Goal: Information Seeking & Learning: Learn about a topic

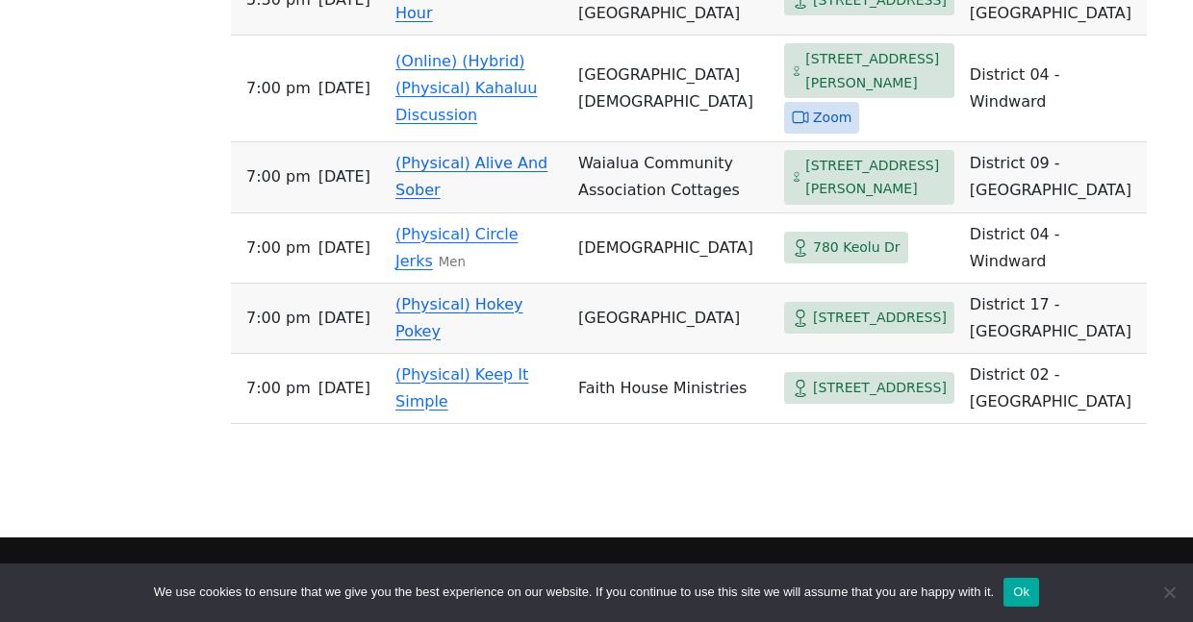
scroll to position [4546, 0]
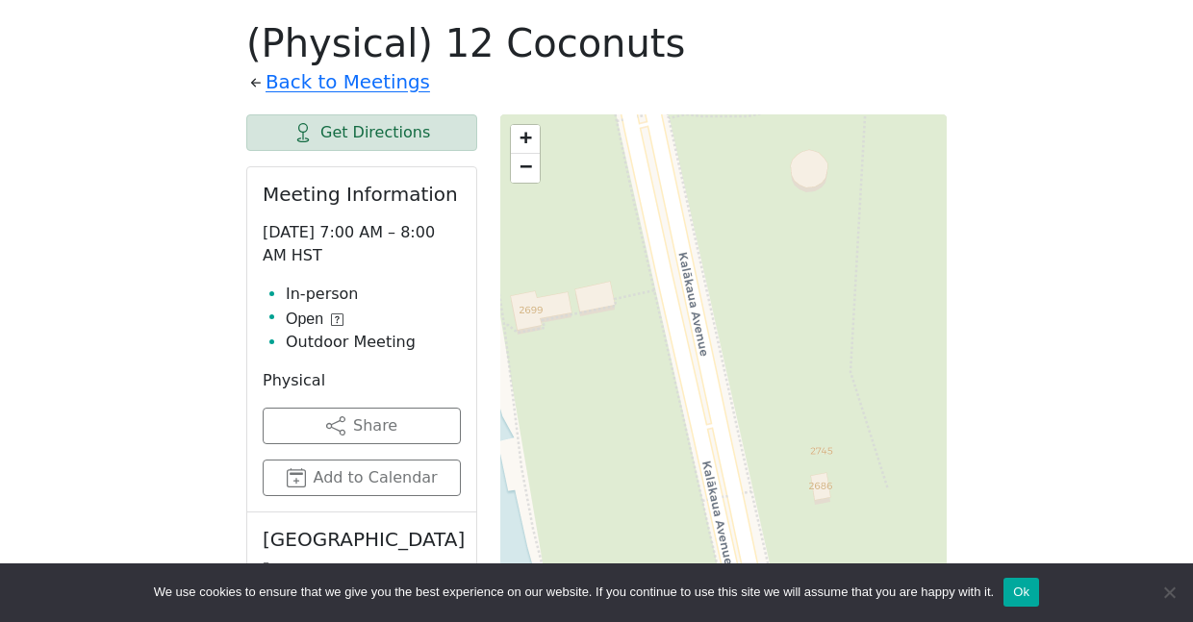
scroll to position [855, 0]
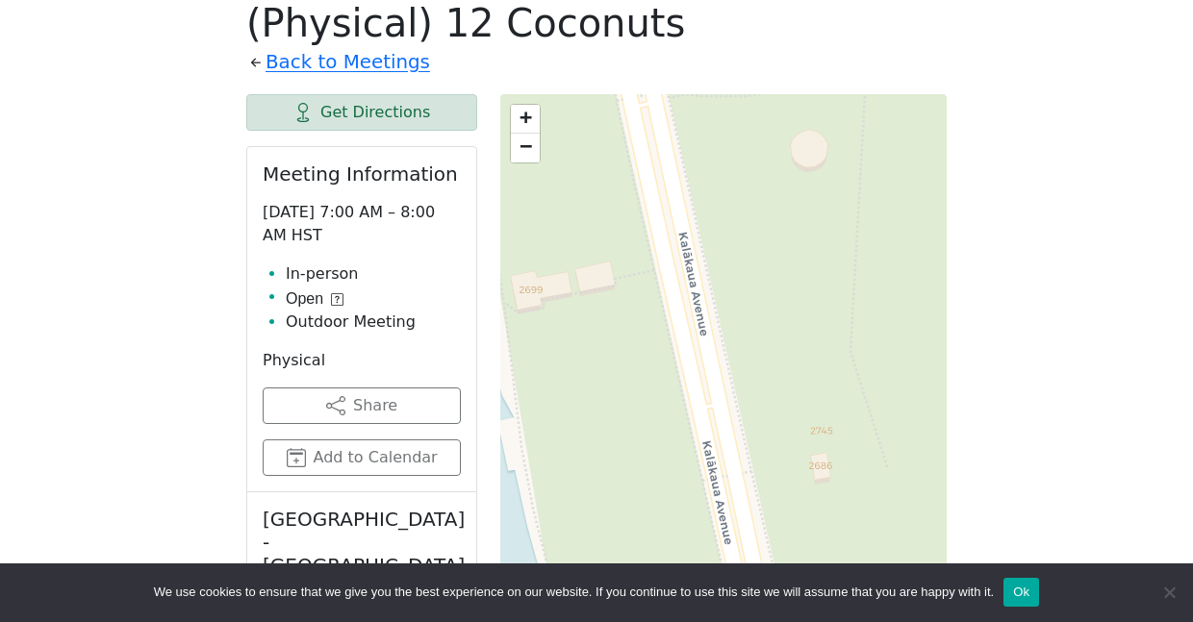
click at [534, 118] on link "+" at bounding box center [525, 119] width 29 height 29
click at [526, 146] on span "−" at bounding box center [526, 146] width 13 height 24
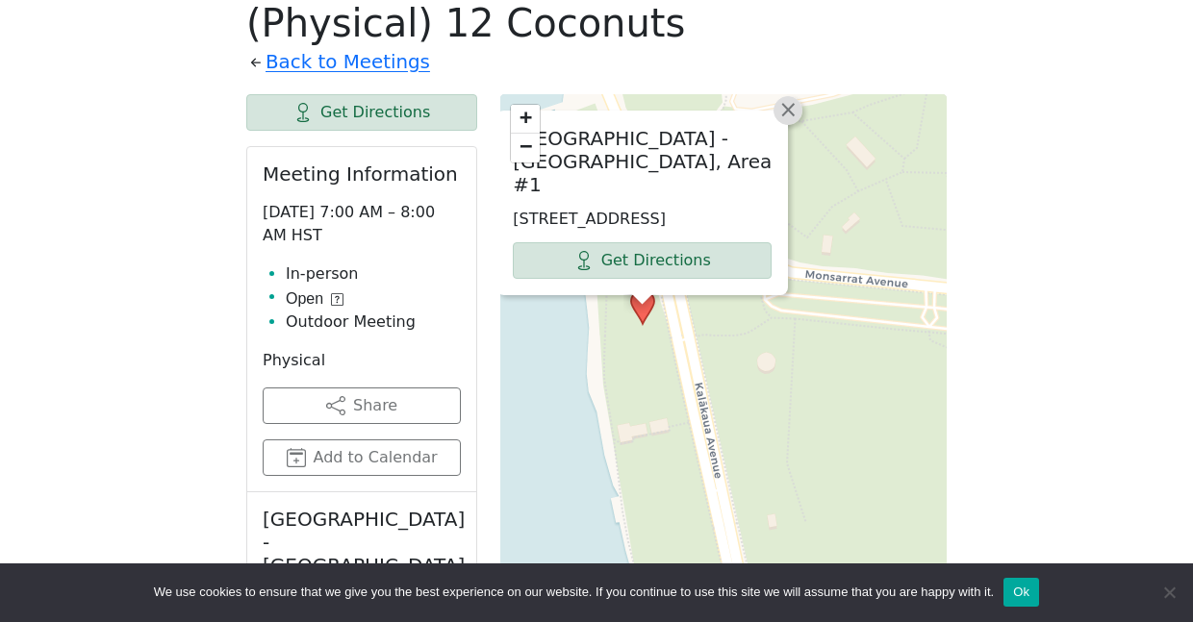
click at [795, 121] on span "×" at bounding box center [787, 109] width 19 height 23
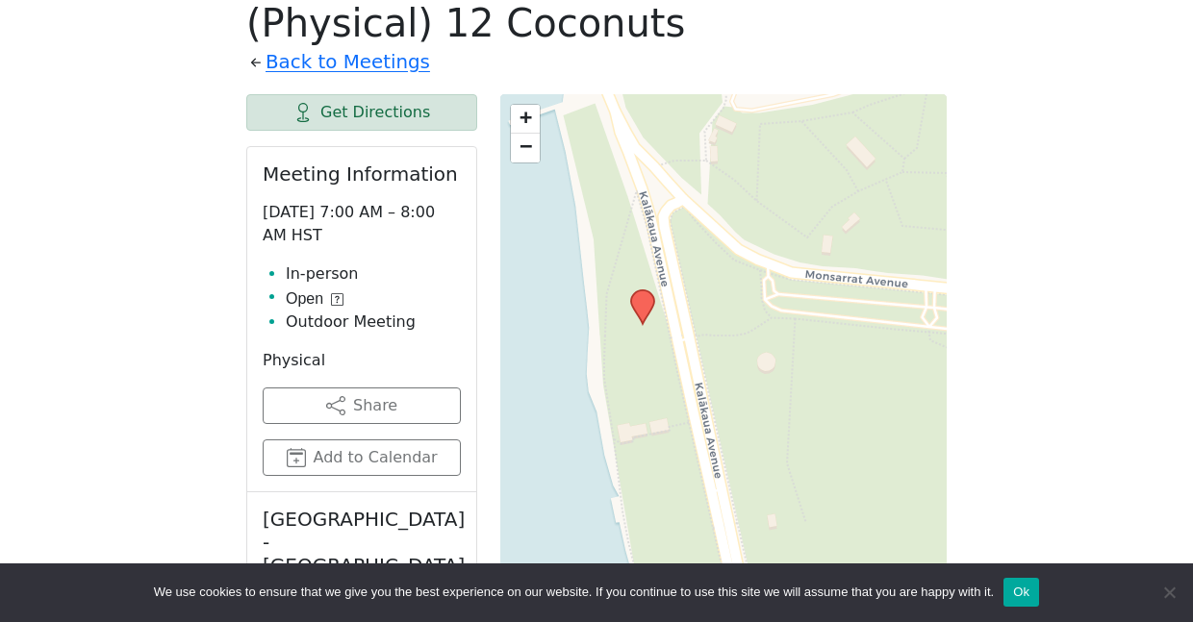
click at [516, 156] on link "−" at bounding box center [525, 148] width 29 height 29
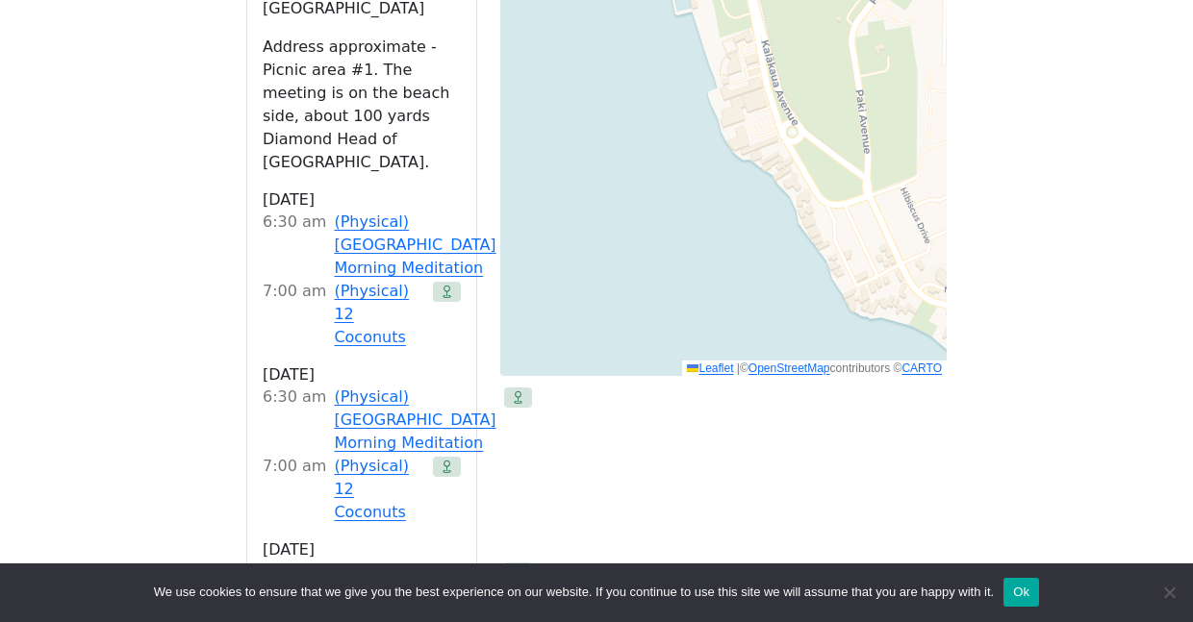
scroll to position [1542, 0]
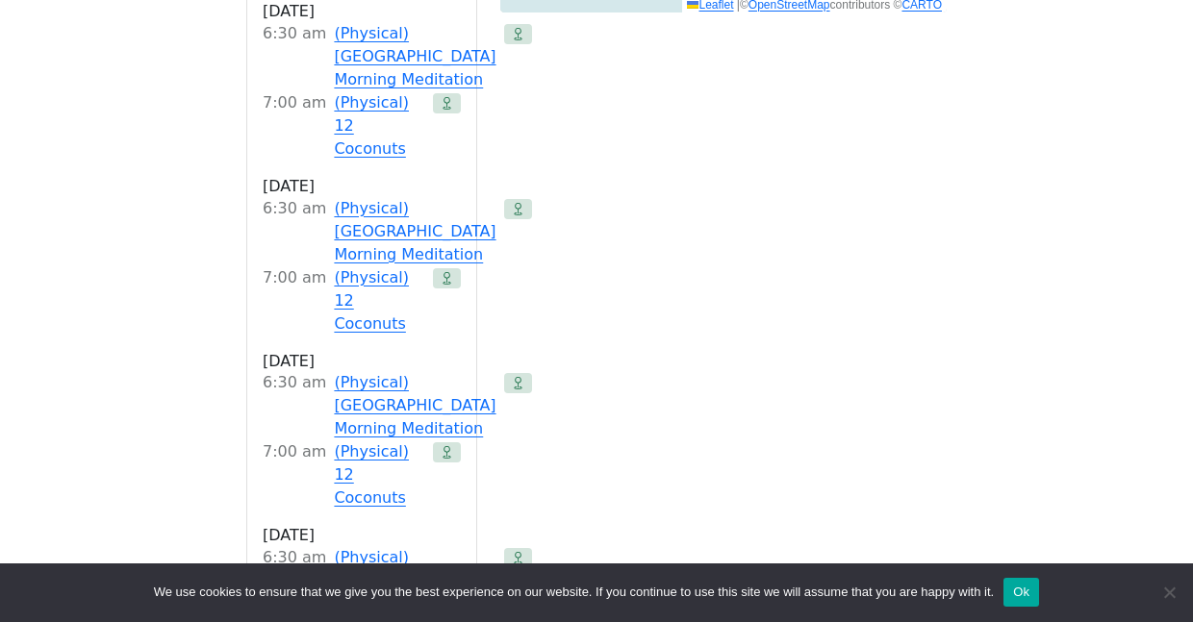
scroll to position [1900, 0]
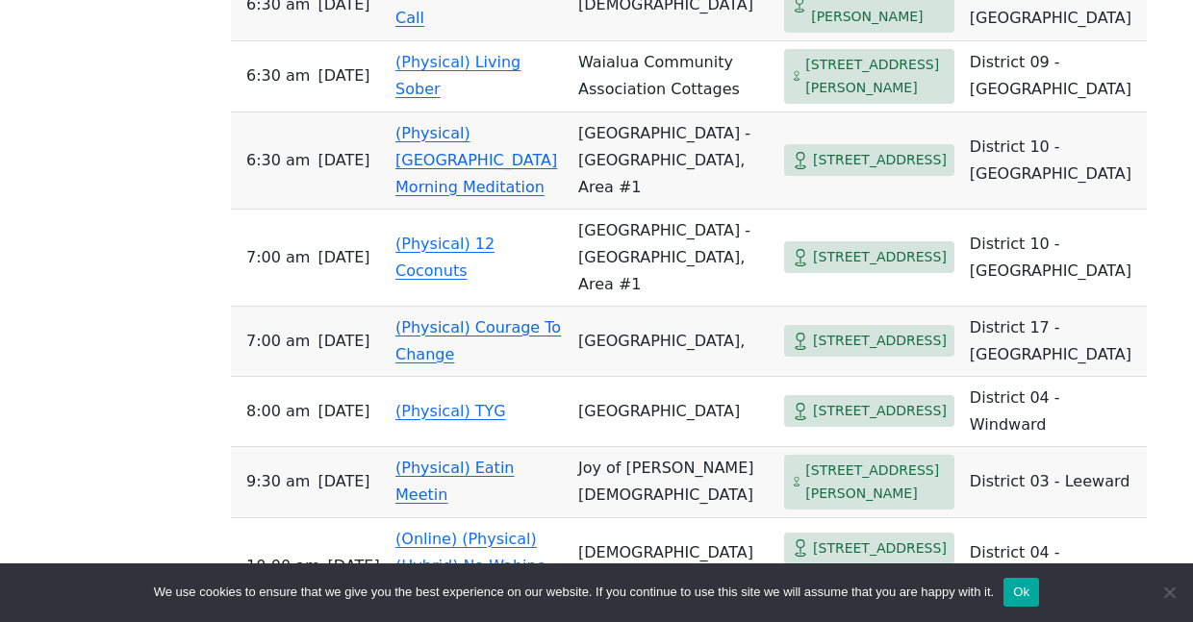
scroll to position [3448, 0]
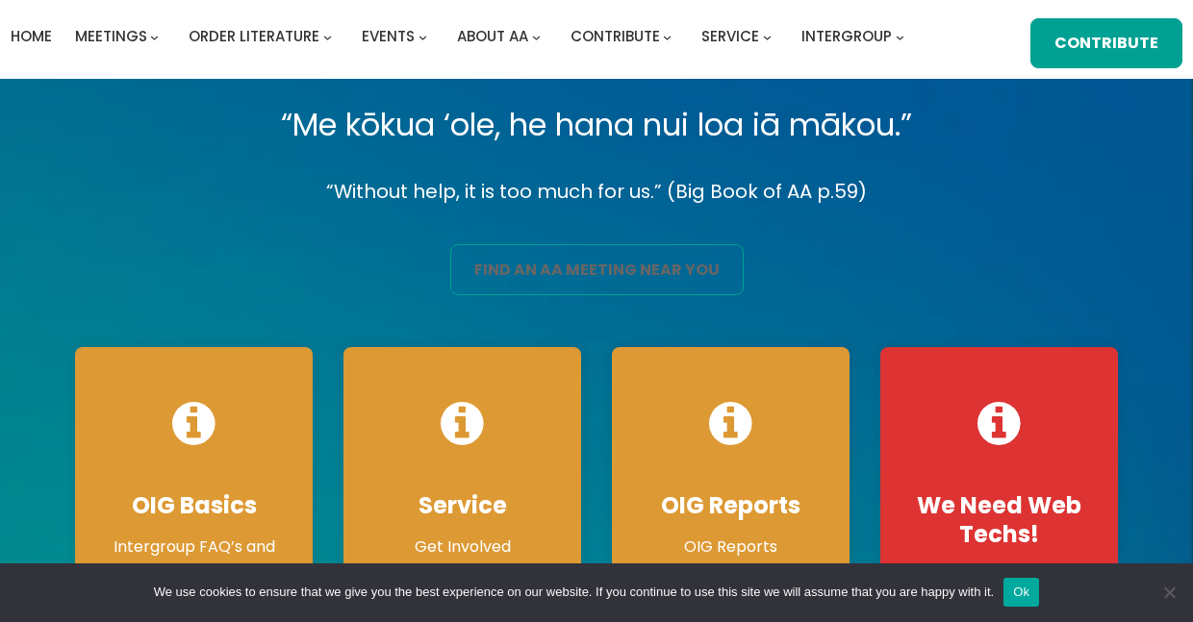
scroll to position [60, 0]
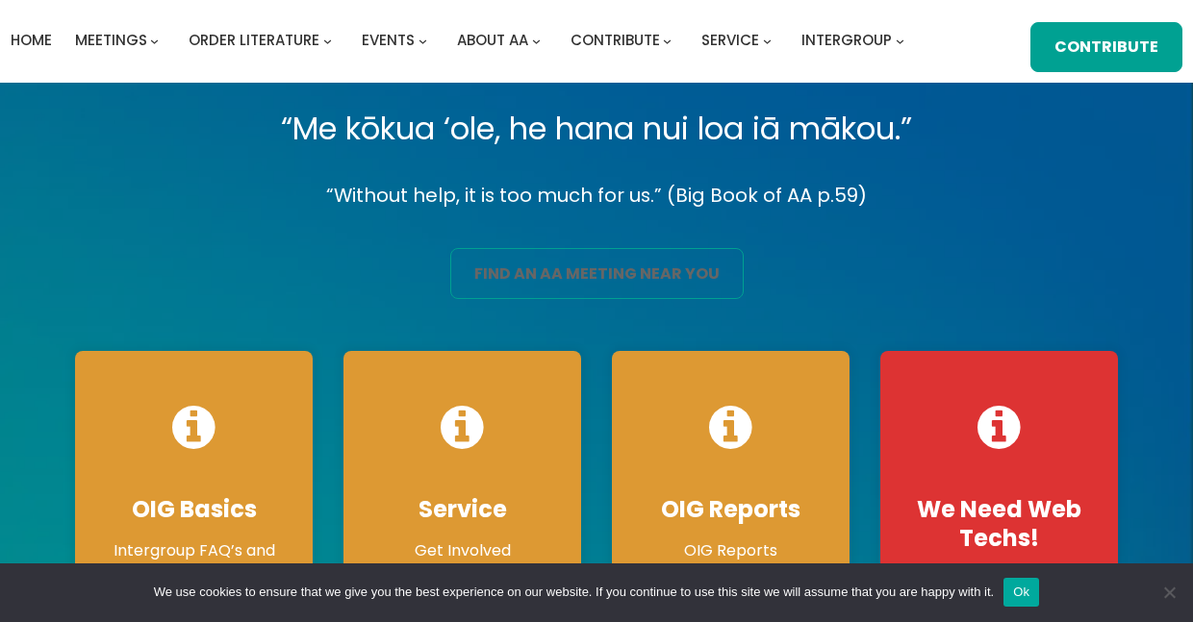
click at [541, 289] on link "find an aa meeting near you" at bounding box center [596, 273] width 293 height 50
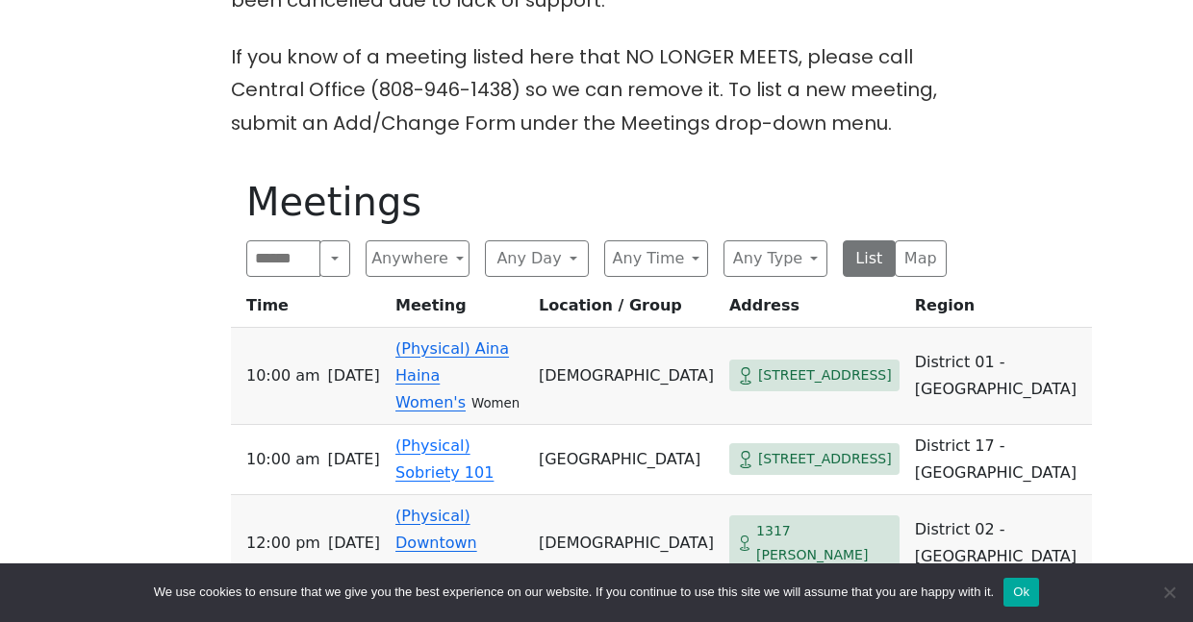
scroll to position [681, 0]
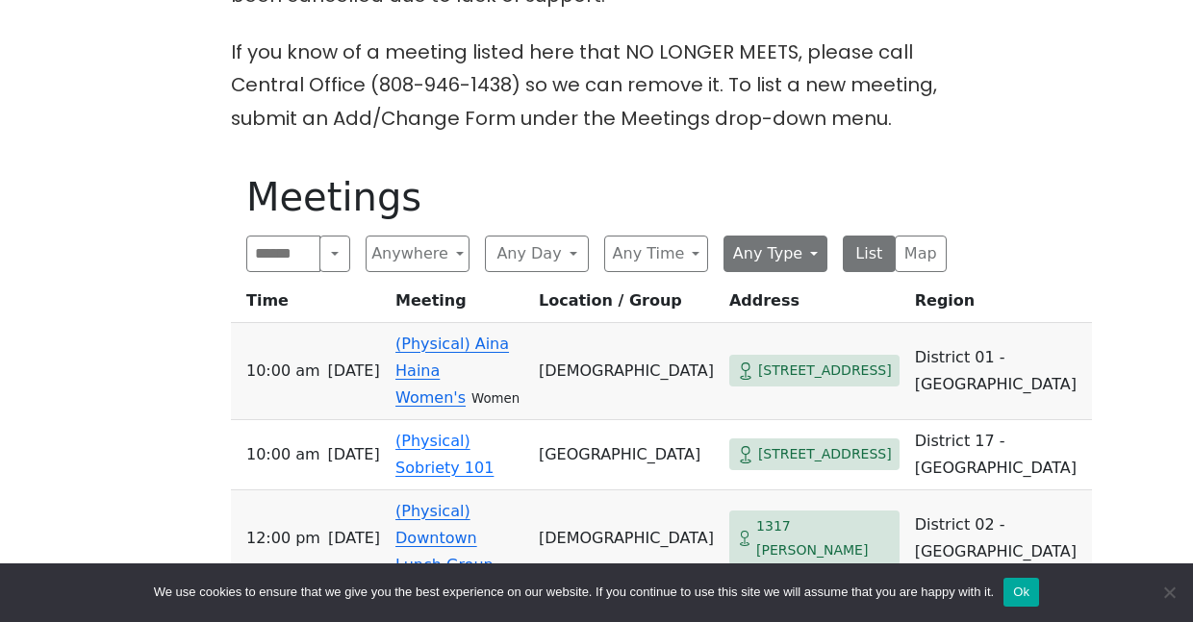
click at [757, 248] on button "Any Type" at bounding box center [775, 254] width 104 height 37
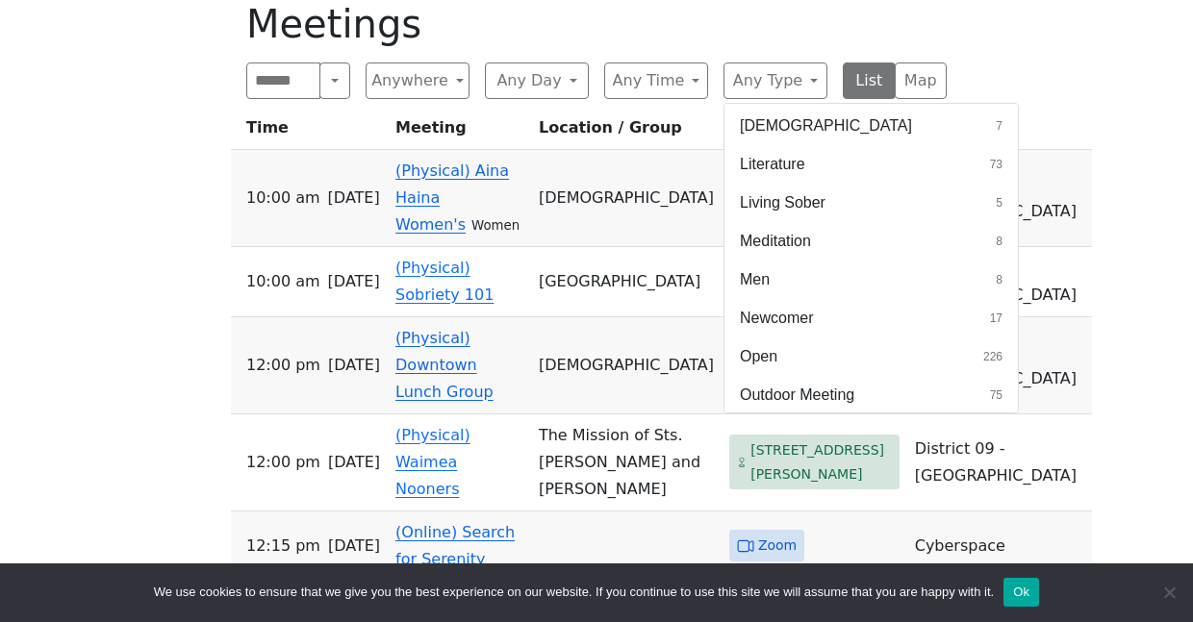
scroll to position [520, 0]
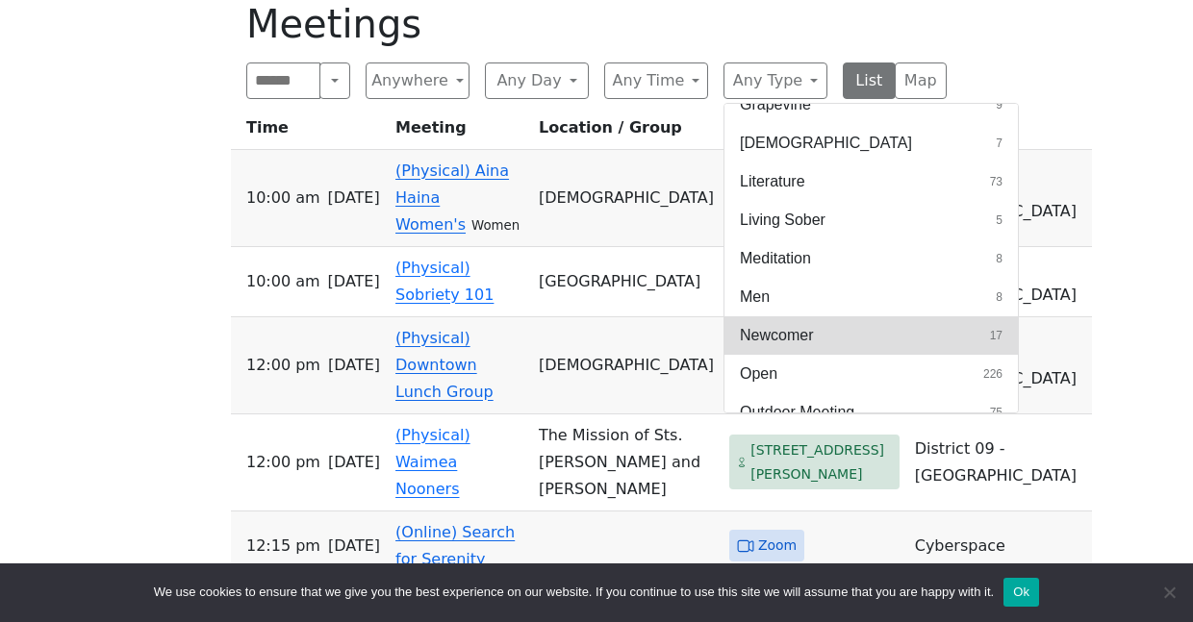
click at [794, 342] on span "Newcomer" at bounding box center [776, 335] width 73 height 23
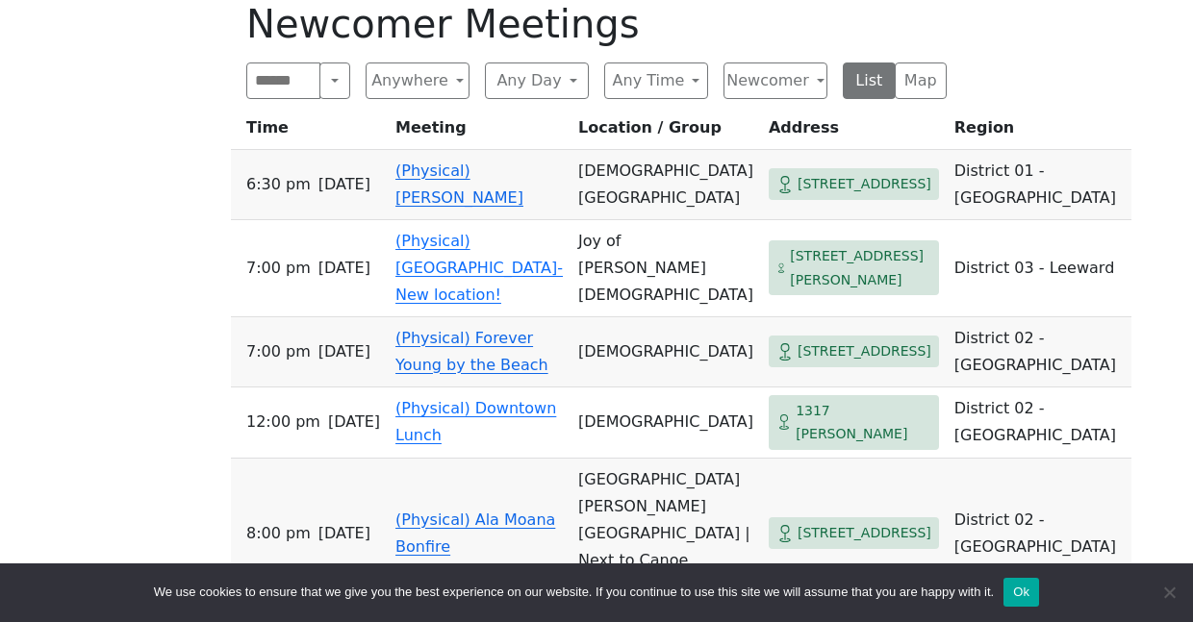
click at [798, 196] on span "1404 University Ave" at bounding box center [865, 184] width 134 height 24
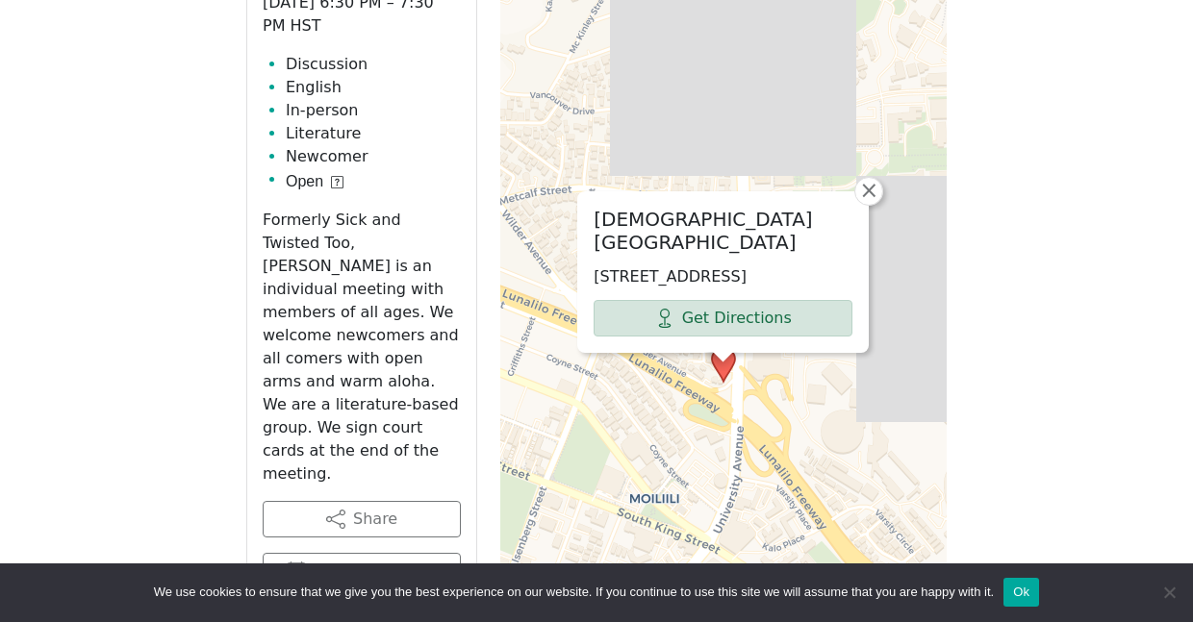
scroll to position [1064, 0]
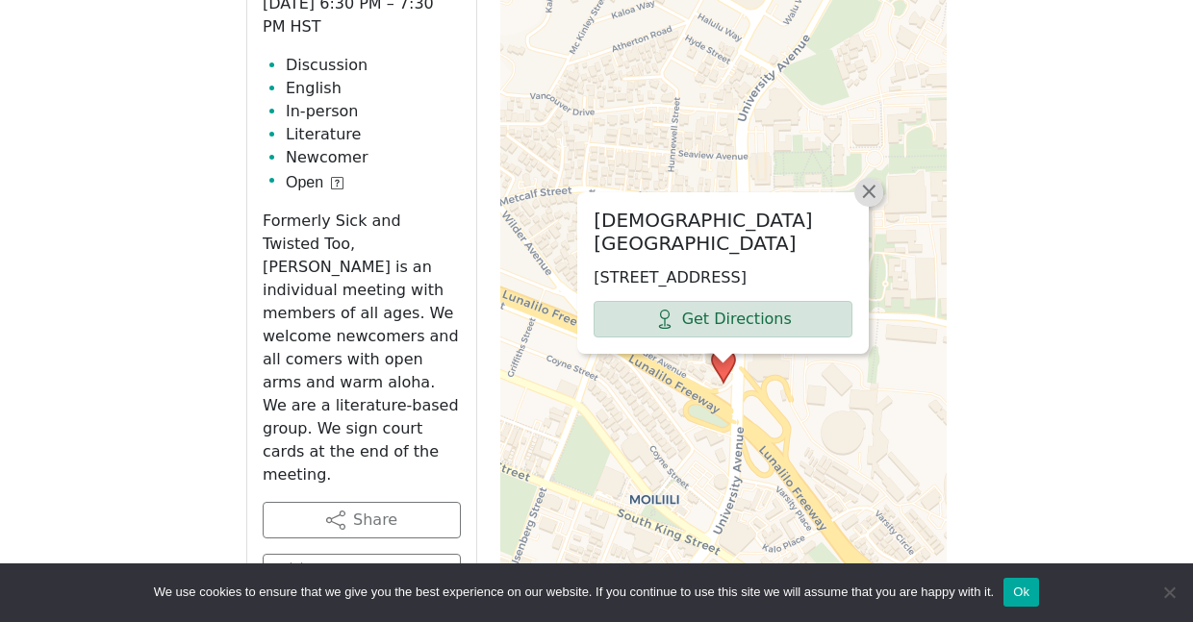
click at [868, 180] on span "×" at bounding box center [868, 191] width 19 height 23
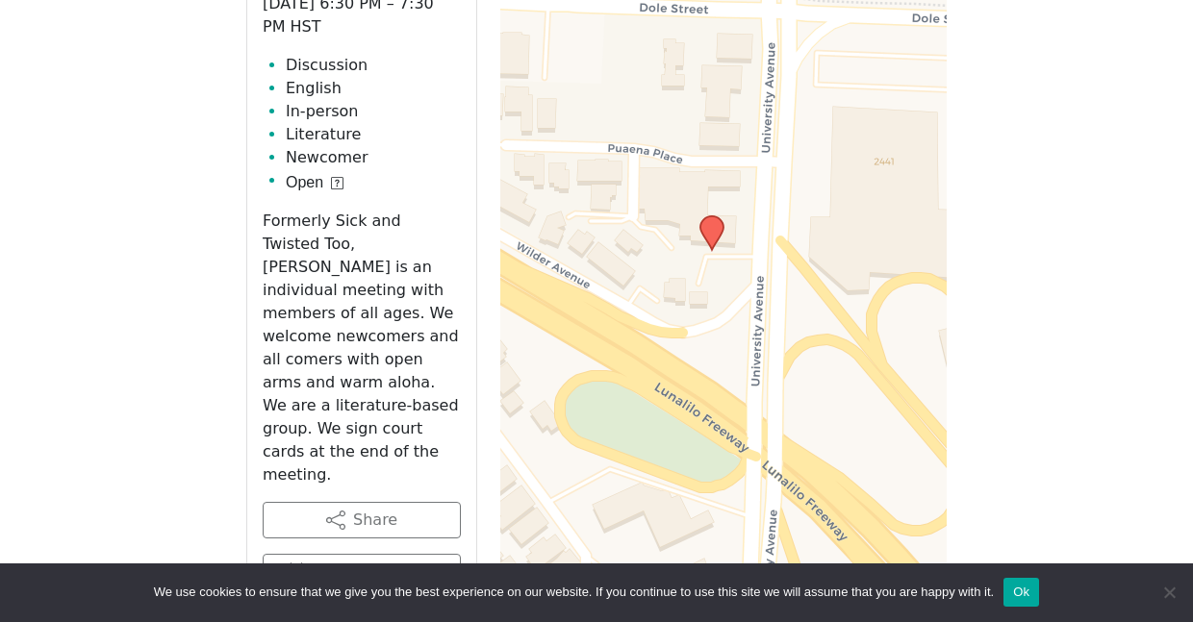
drag, startPoint x: 684, startPoint y: 481, endPoint x: 667, endPoint y: 212, distance: 269.9
click at [667, 212] on div "+ − Leaflet | © OpenStreetMap contributors © CARTO" at bounding box center [723, 367] width 446 height 962
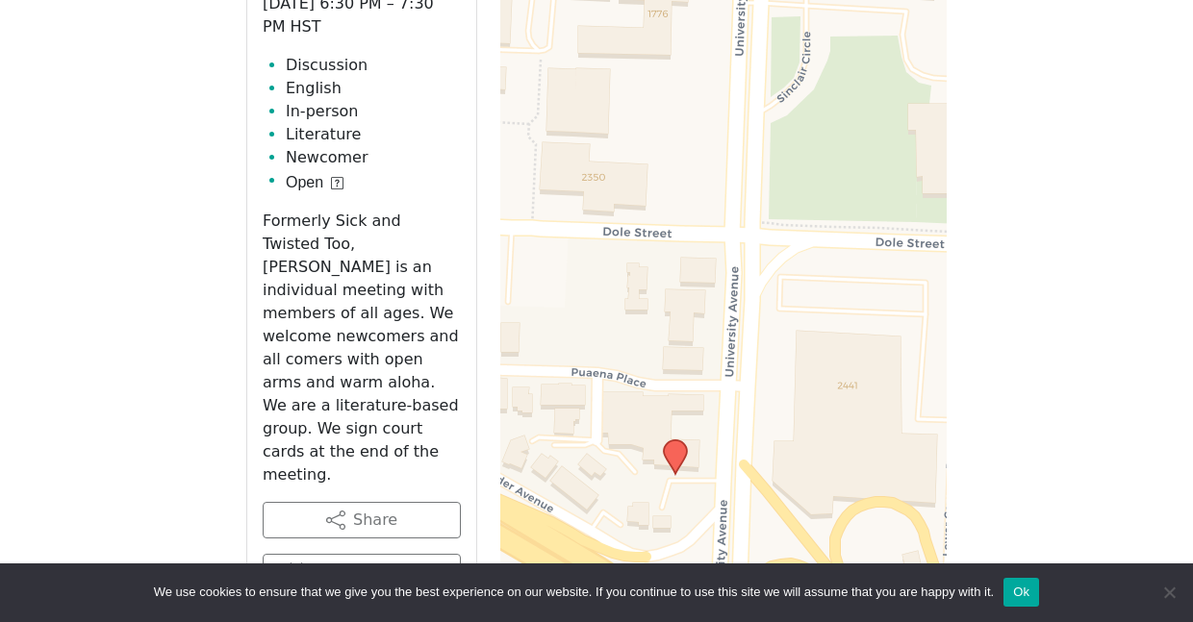
drag, startPoint x: 850, startPoint y: 239, endPoint x: 814, endPoint y: 464, distance: 228.1
click at [814, 464] on div "+ − Leaflet | © OpenStreetMap contributors © CARTO" at bounding box center [723, 367] width 446 height 962
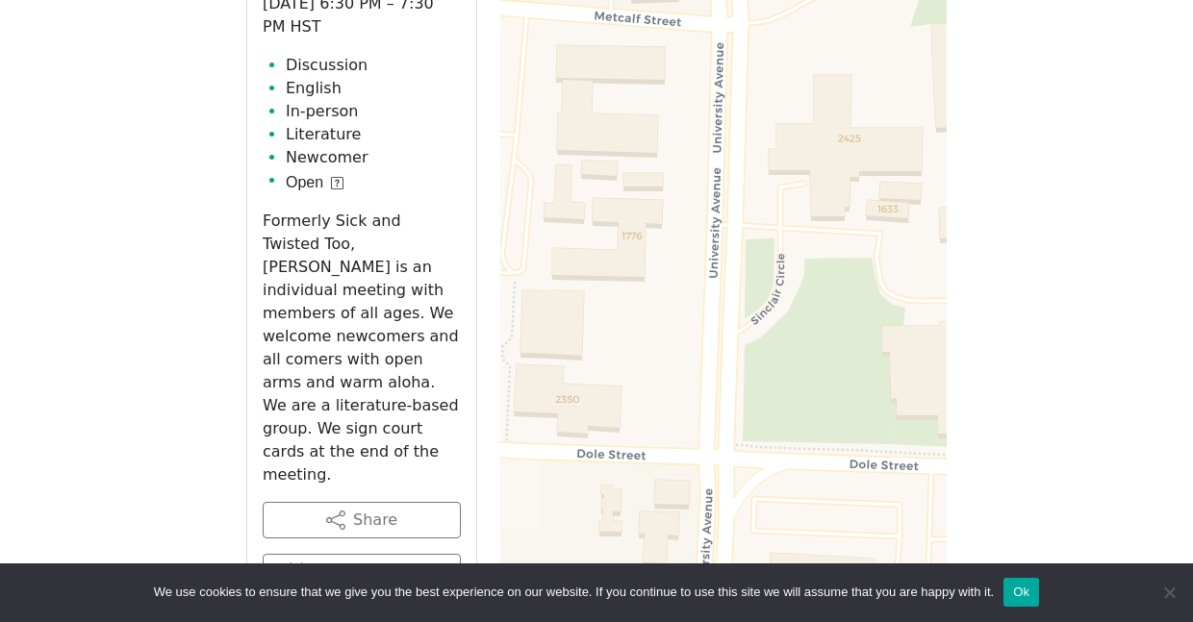
drag, startPoint x: 832, startPoint y: 263, endPoint x: 806, endPoint y: 485, distance: 223.8
click at [806, 485] on div "+ − Leaflet | © OpenStreetMap contributors © CARTO" at bounding box center [723, 367] width 446 height 962
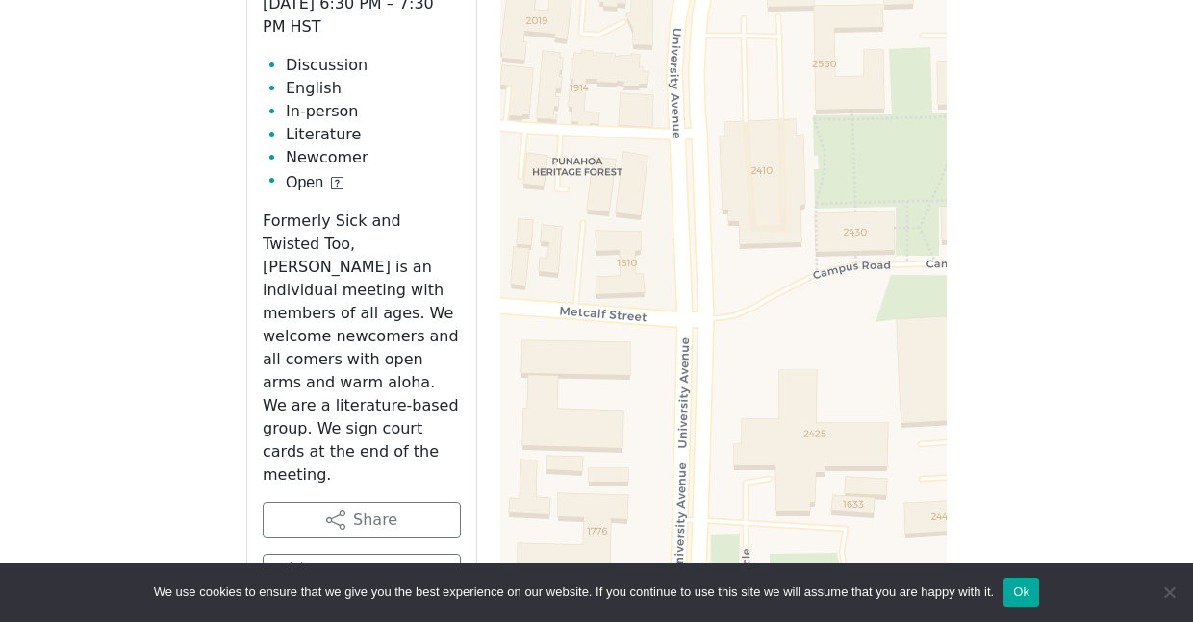
drag, startPoint x: 803, startPoint y: 164, endPoint x: 769, endPoint y: 459, distance: 297.4
click at [769, 459] on div "+ − Leaflet | © OpenStreetMap contributors © CARTO" at bounding box center [723, 367] width 446 height 962
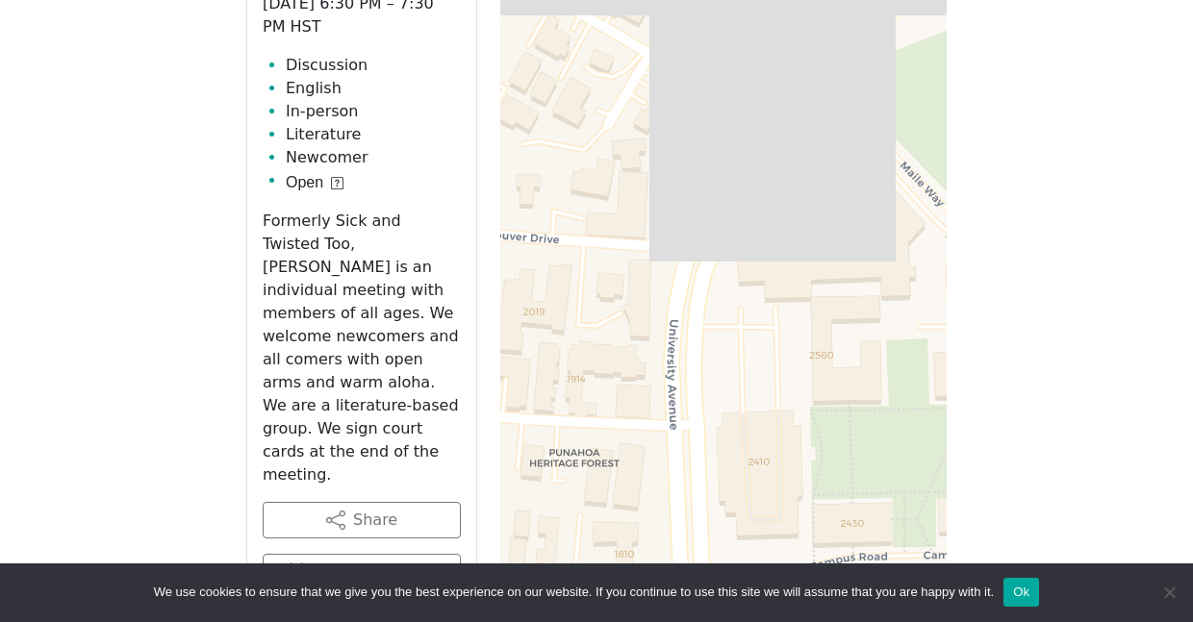
drag, startPoint x: 770, startPoint y: 147, endPoint x: 765, endPoint y: 437, distance: 289.6
click at [765, 437] on div "+ − Leaflet | © OpenStreetMap contributors © CARTO" at bounding box center [723, 367] width 446 height 962
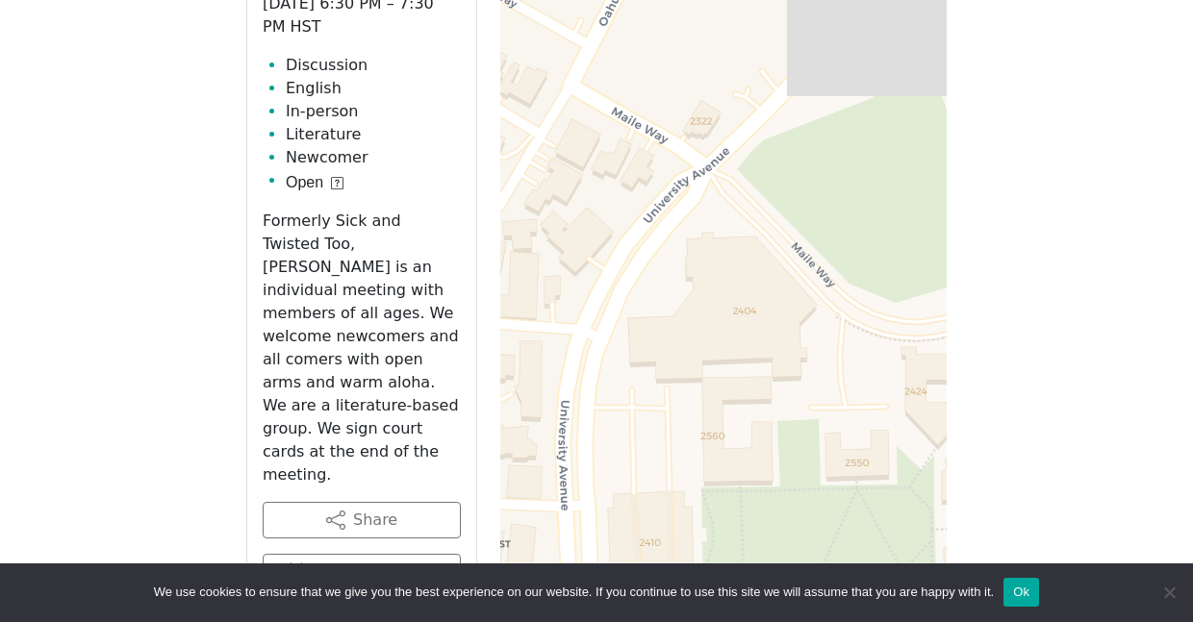
drag, startPoint x: 755, startPoint y: 450, endPoint x: 648, endPoint y: 533, distance: 135.1
click at [648, 533] on div "+ − Leaflet | © OpenStreetMap contributors © CARTO" at bounding box center [723, 367] width 446 height 962
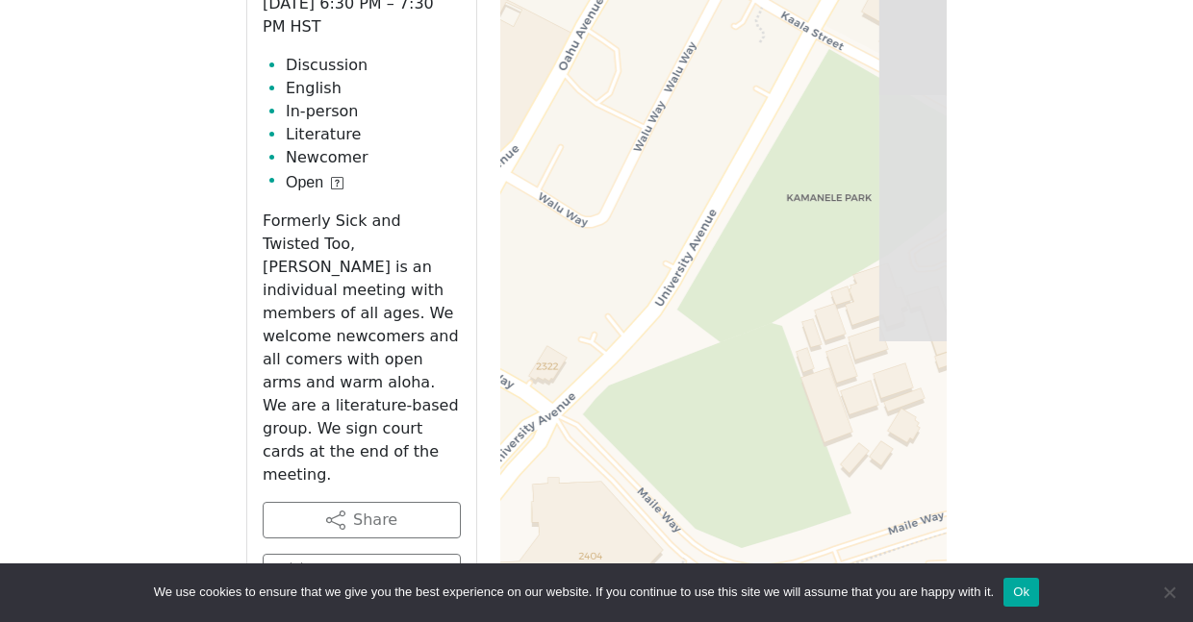
drag, startPoint x: 765, startPoint y: 210, endPoint x: 611, endPoint y: 455, distance: 289.6
click at [611, 455] on div "+ − Leaflet | © OpenStreetMap contributors © CARTO" at bounding box center [723, 367] width 446 height 962
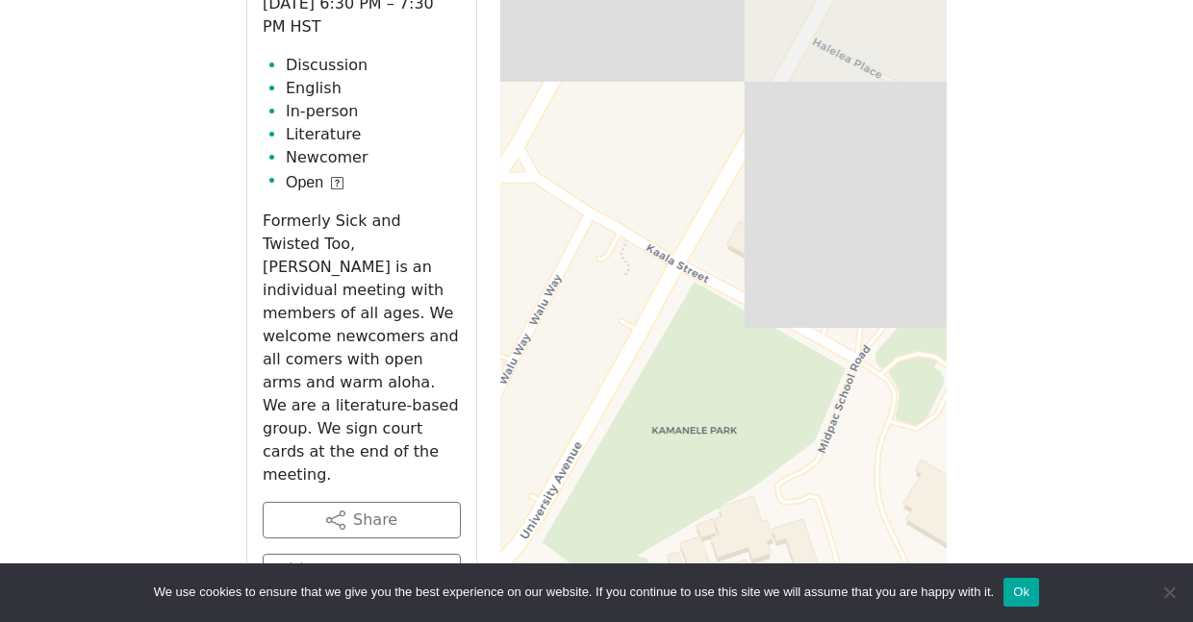
drag, startPoint x: 805, startPoint y: 167, endPoint x: 671, endPoint y: 400, distance: 269.0
click at [671, 400] on div "+ − Leaflet | © OpenStreetMap contributors © CARTO" at bounding box center [723, 367] width 446 height 962
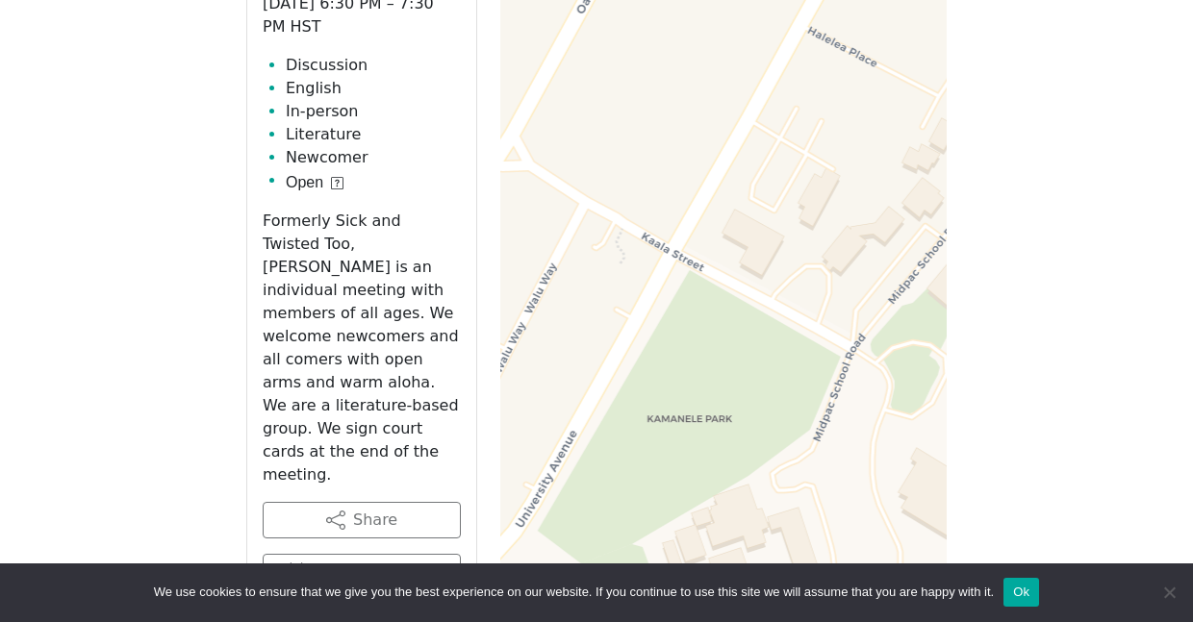
drag, startPoint x: 722, startPoint y: 281, endPoint x: 806, endPoint y: 99, distance: 200.6
click at [806, 99] on div "+ − Leaflet | © OpenStreetMap contributors © CARTO" at bounding box center [723, 367] width 446 height 962
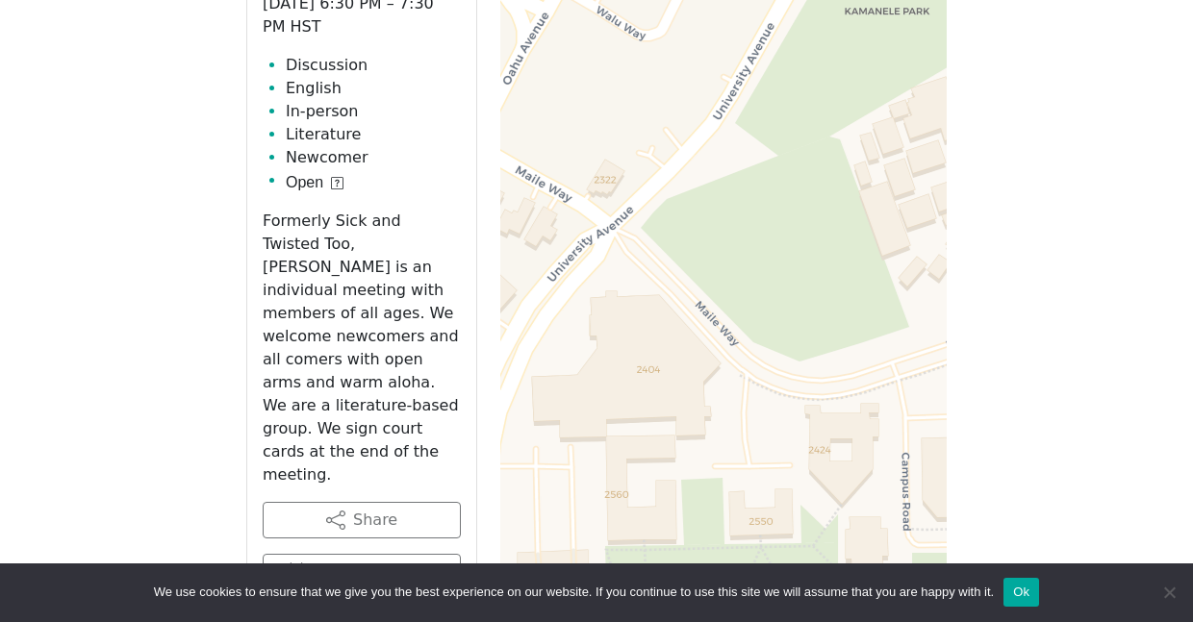
drag, startPoint x: 632, startPoint y: 375, endPoint x: 751, endPoint y: 119, distance: 282.4
click at [751, 119] on div "+ − Leaflet | © OpenStreetMap contributors © CARTO" at bounding box center [723, 367] width 446 height 962
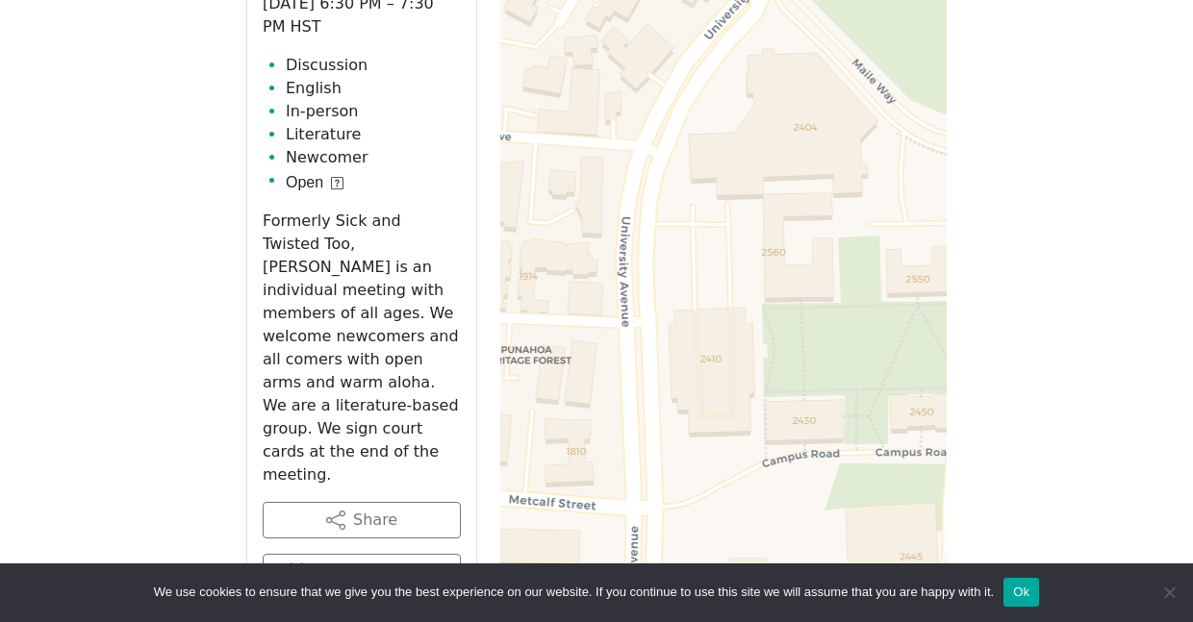
drag, startPoint x: 600, startPoint y: 311, endPoint x: 748, endPoint y: 87, distance: 268.7
click at [748, 87] on div "+ − Leaflet | © OpenStreetMap contributors © CARTO" at bounding box center [723, 367] width 446 height 962
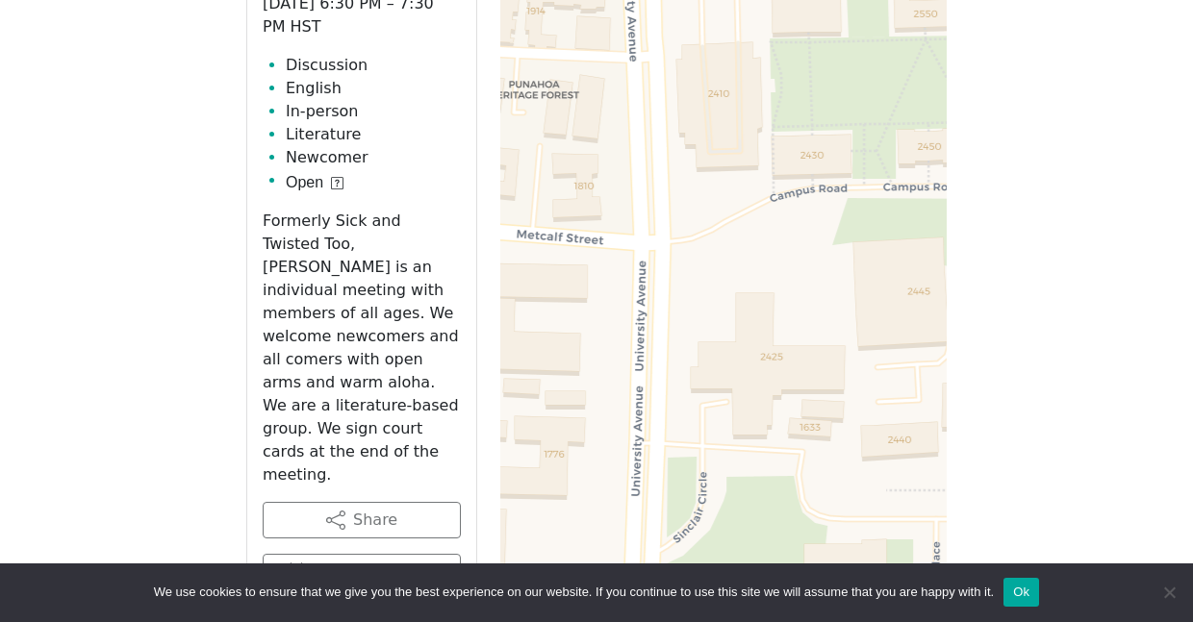
drag, startPoint x: 656, startPoint y: 347, endPoint x: 654, endPoint y: 81, distance: 266.5
click at [654, 81] on div "+ − Leaflet | © OpenStreetMap contributors © CARTO" at bounding box center [723, 367] width 446 height 962
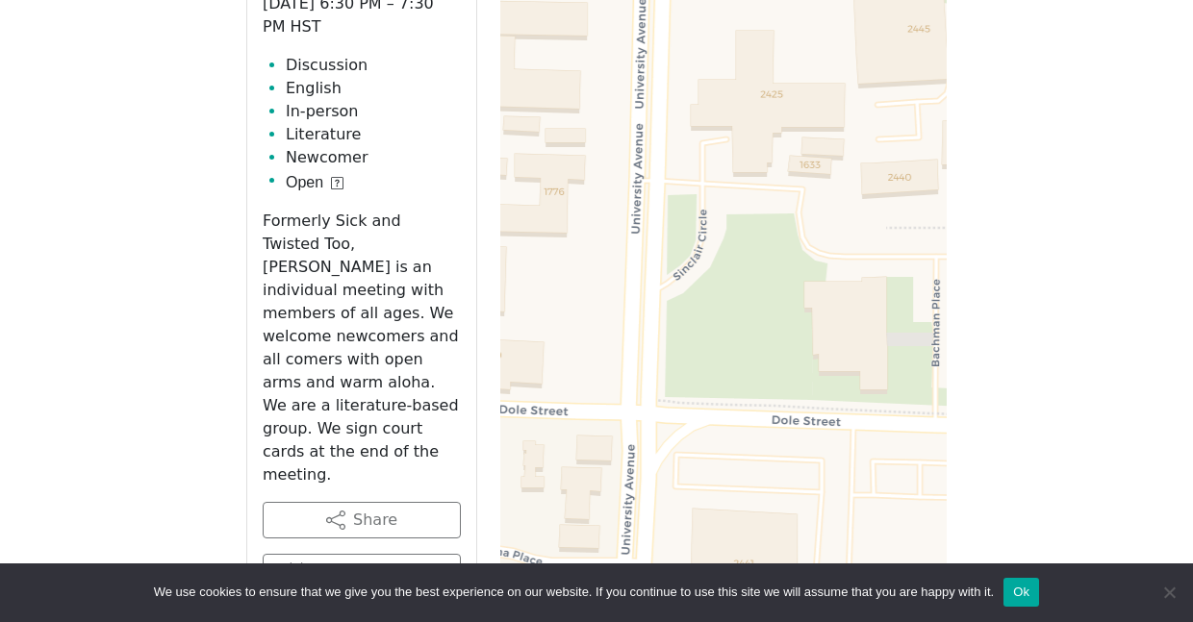
drag, startPoint x: 644, startPoint y: 338, endPoint x: 645, endPoint y: 84, distance: 254.0
click at [645, 84] on div "+ − Leaflet | © OpenStreetMap contributors © CARTO" at bounding box center [723, 367] width 446 height 962
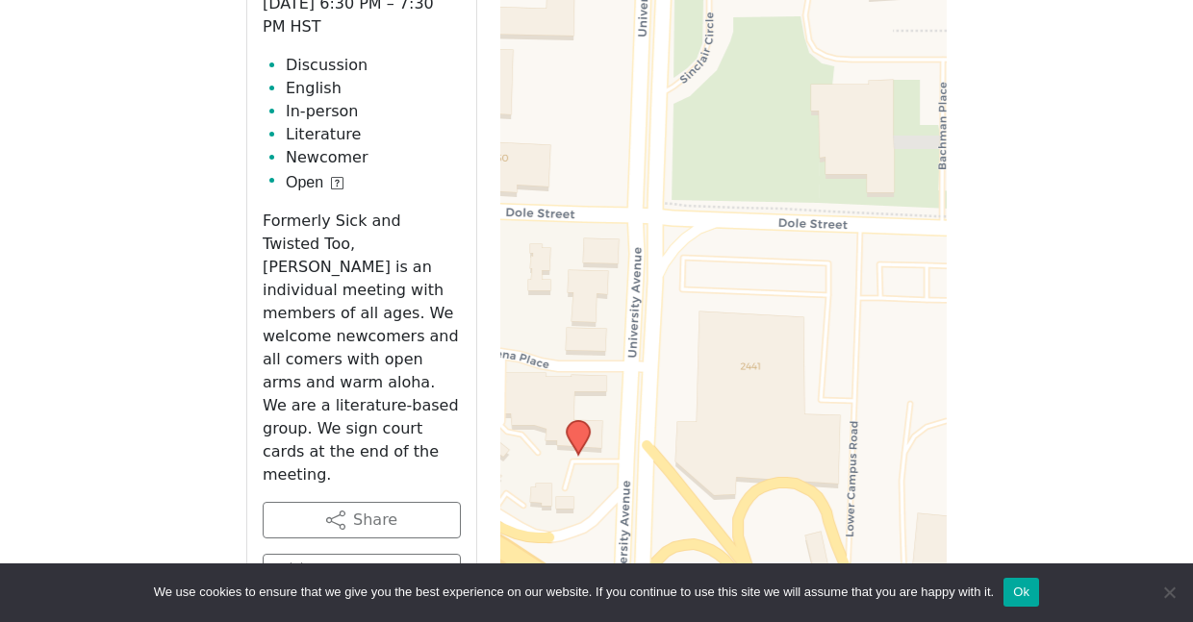
drag, startPoint x: 635, startPoint y: 373, endPoint x: 641, endPoint y: 177, distance: 196.3
click at [641, 177] on div "+ − Leaflet | © OpenStreetMap contributors © CARTO" at bounding box center [723, 367] width 446 height 962
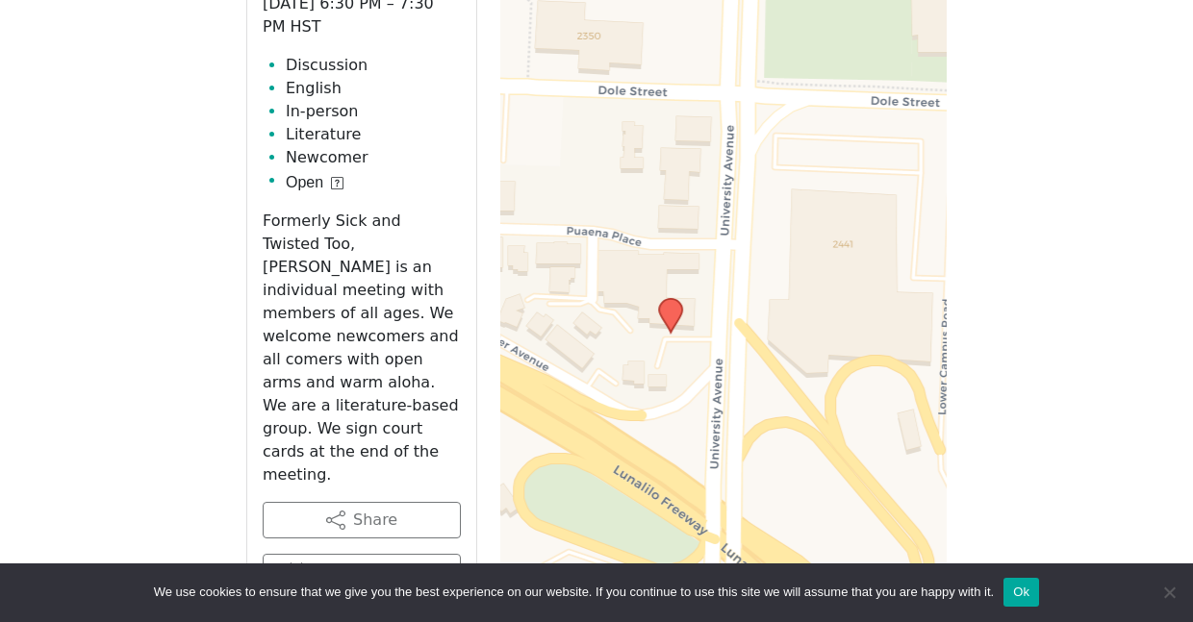
drag, startPoint x: 615, startPoint y: 376, endPoint x: 706, endPoint y: 254, distance: 152.6
click at [706, 254] on div "+ − Leaflet | © OpenStreetMap contributors © CARTO" at bounding box center [723, 367] width 446 height 962
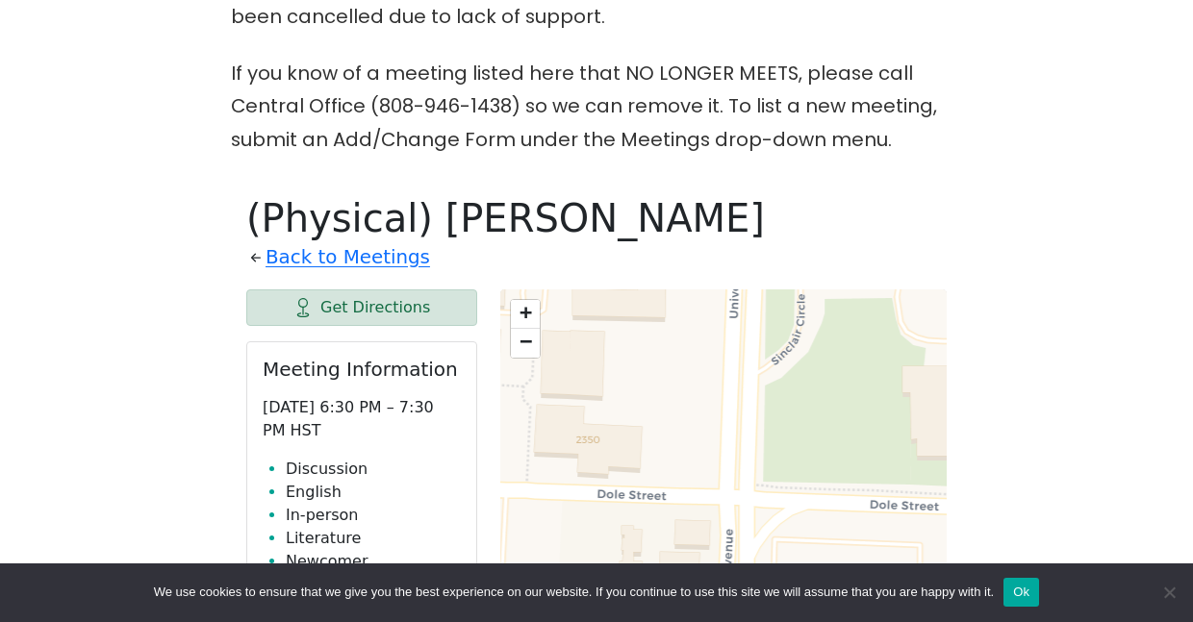
scroll to position [649, 0]
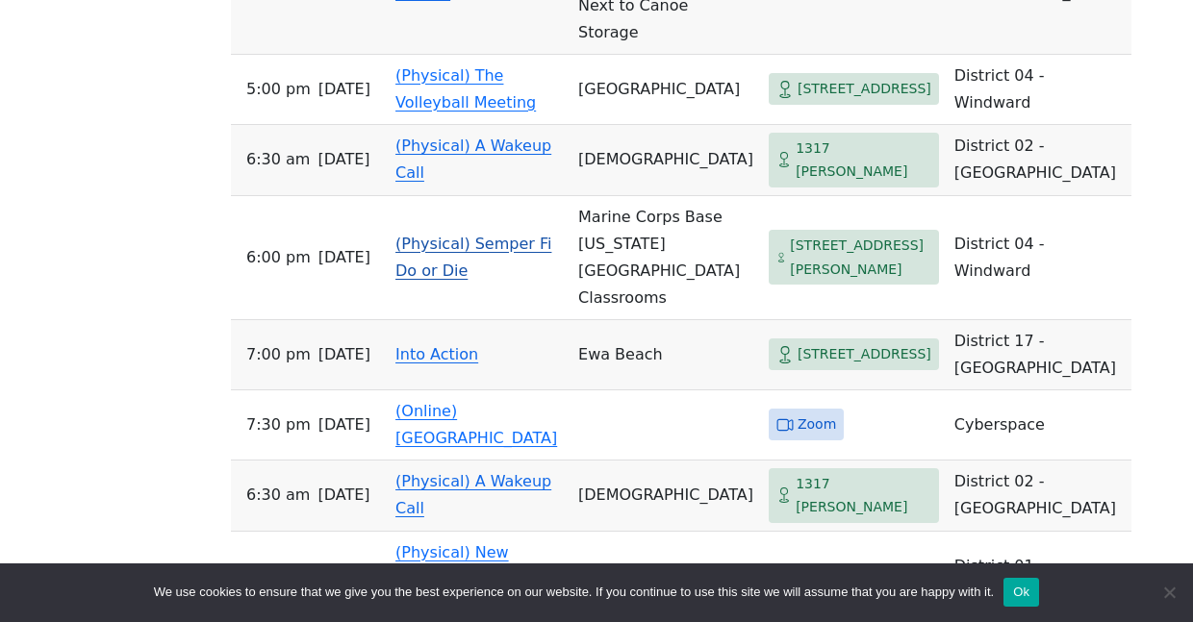
scroll to position [1410, 0]
click at [473, 181] on link "(Physical) A Wakeup Call" at bounding box center [473, 158] width 156 height 45
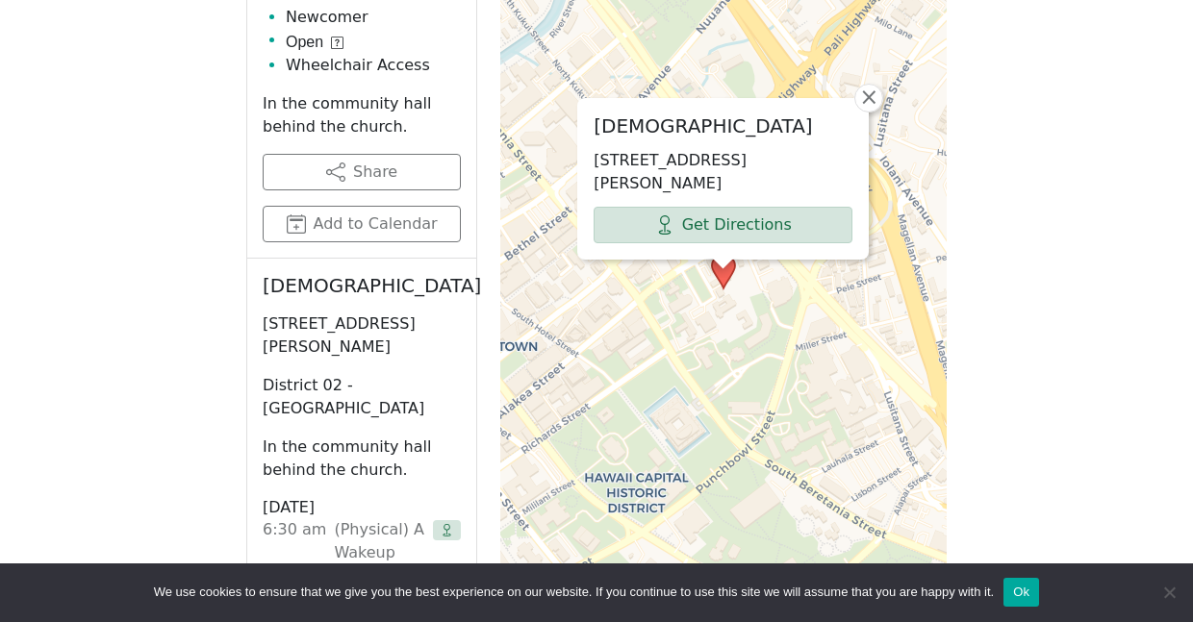
scroll to position [1410, 0]
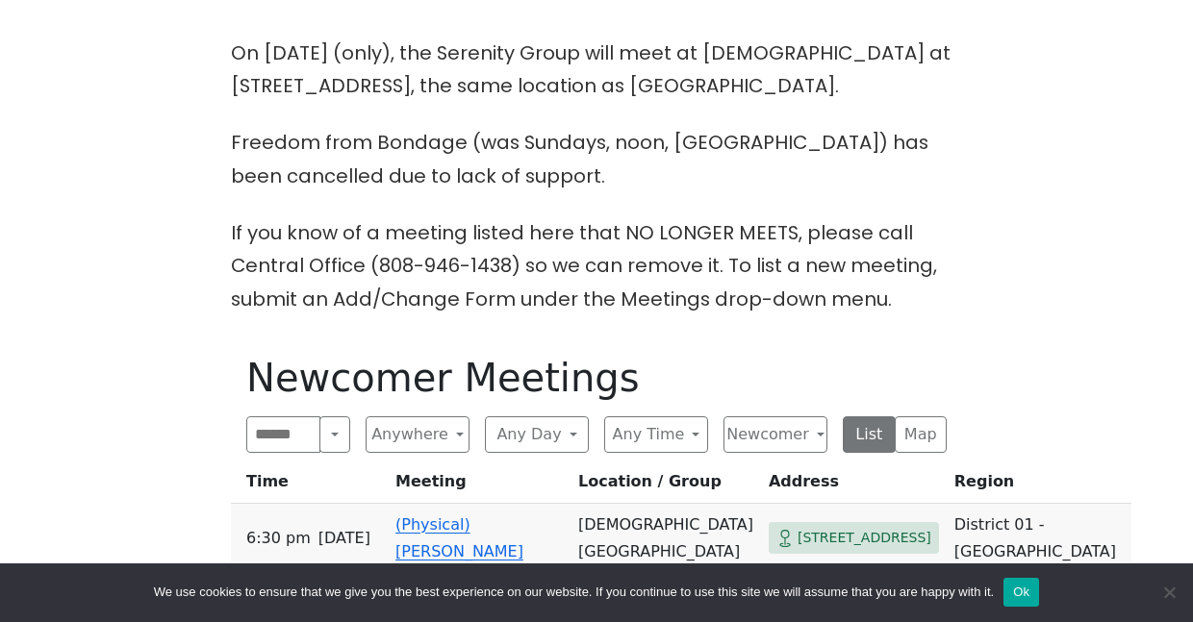
scroll to position [499, 0]
click at [735, 428] on button "Newcomer" at bounding box center [775, 436] width 104 height 37
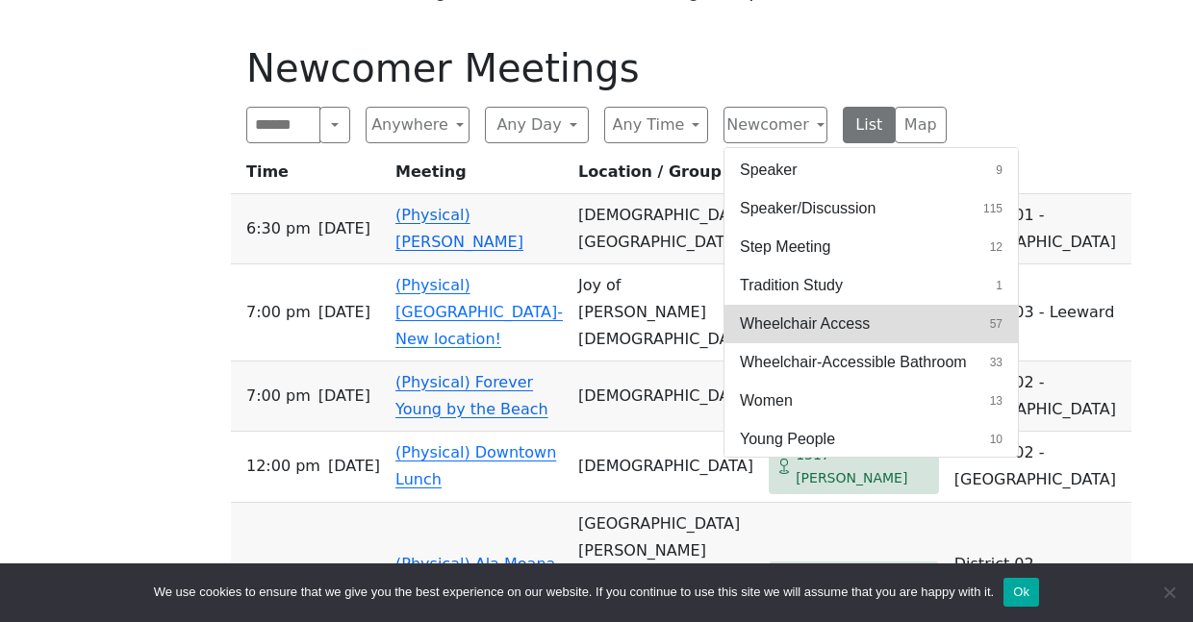
scroll to position [883, 0]
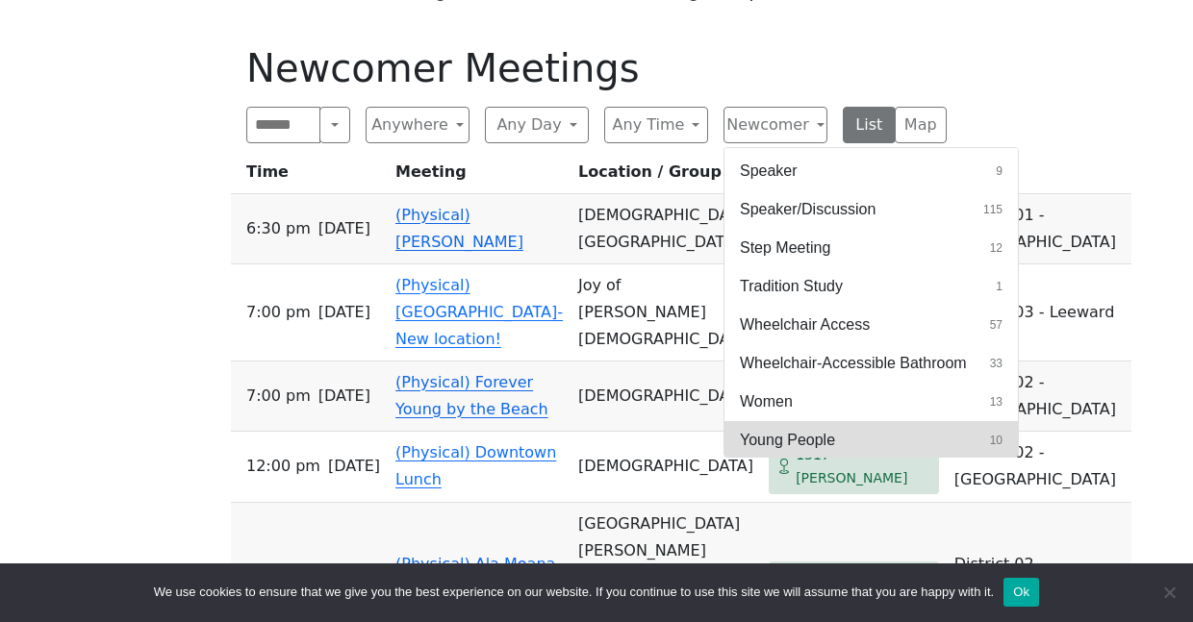
click at [822, 442] on span "Young People" at bounding box center [787, 440] width 95 height 23
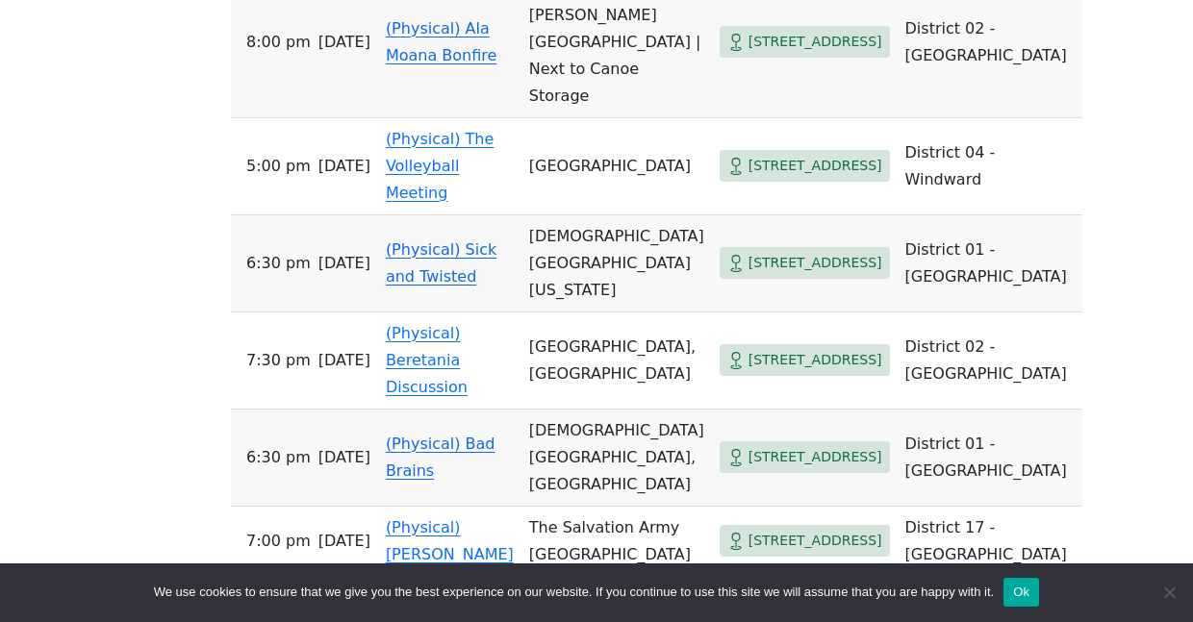
scroll to position [1384, 0]
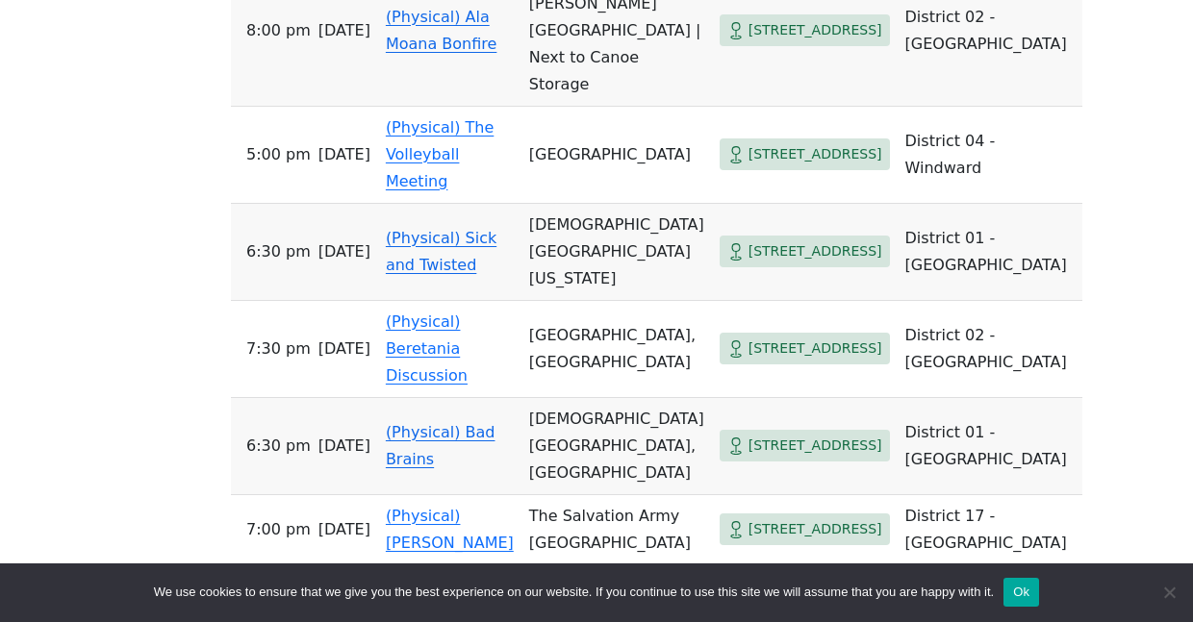
click at [565, 301] on td "Unity Church of Hawaii" at bounding box center [616, 252] width 190 height 97
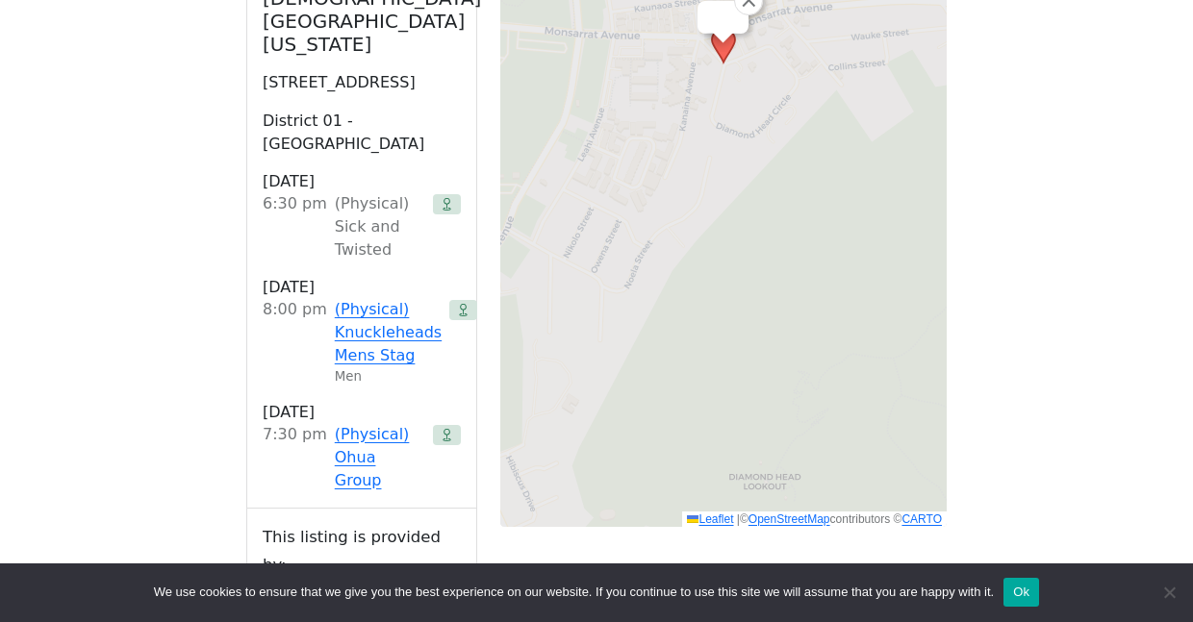
scroll to position [841, 0]
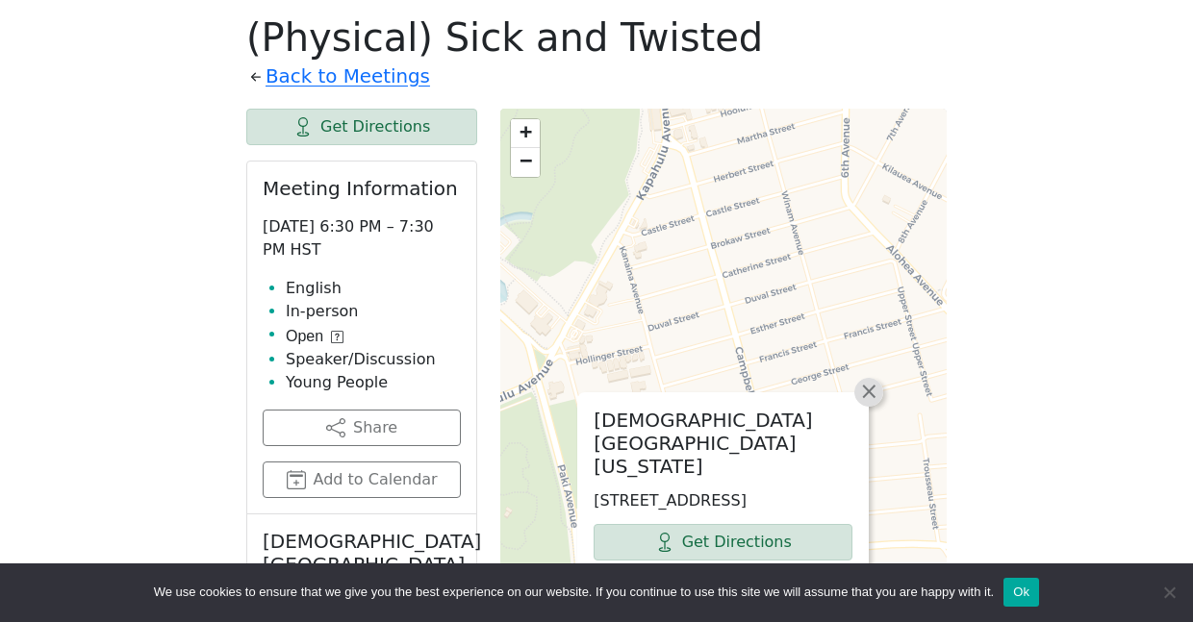
click at [872, 403] on span "×" at bounding box center [868, 391] width 19 height 23
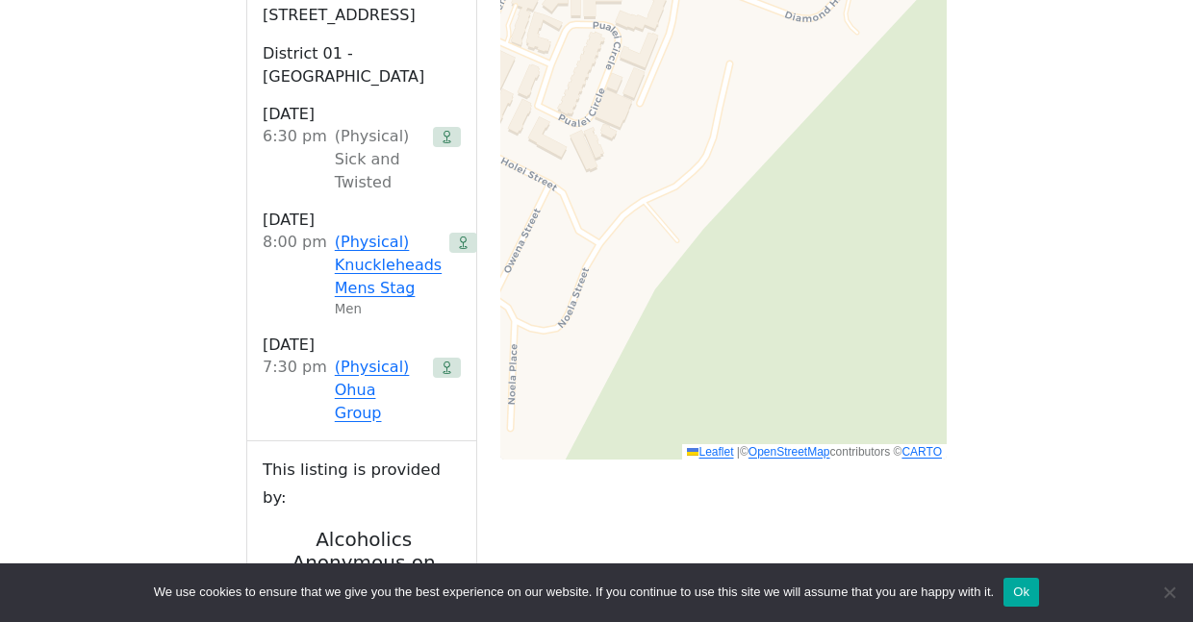
scroll to position [1427, 0]
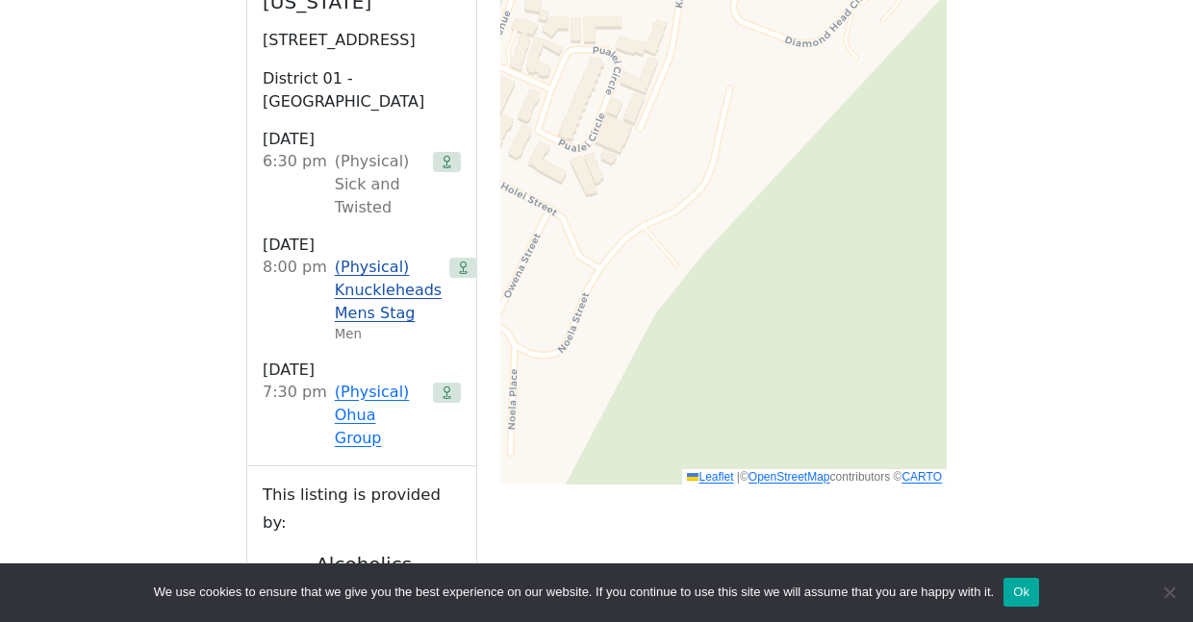
click at [390, 256] on link "(Physical) Knuckleheads Mens Stag" at bounding box center [388, 290] width 107 height 69
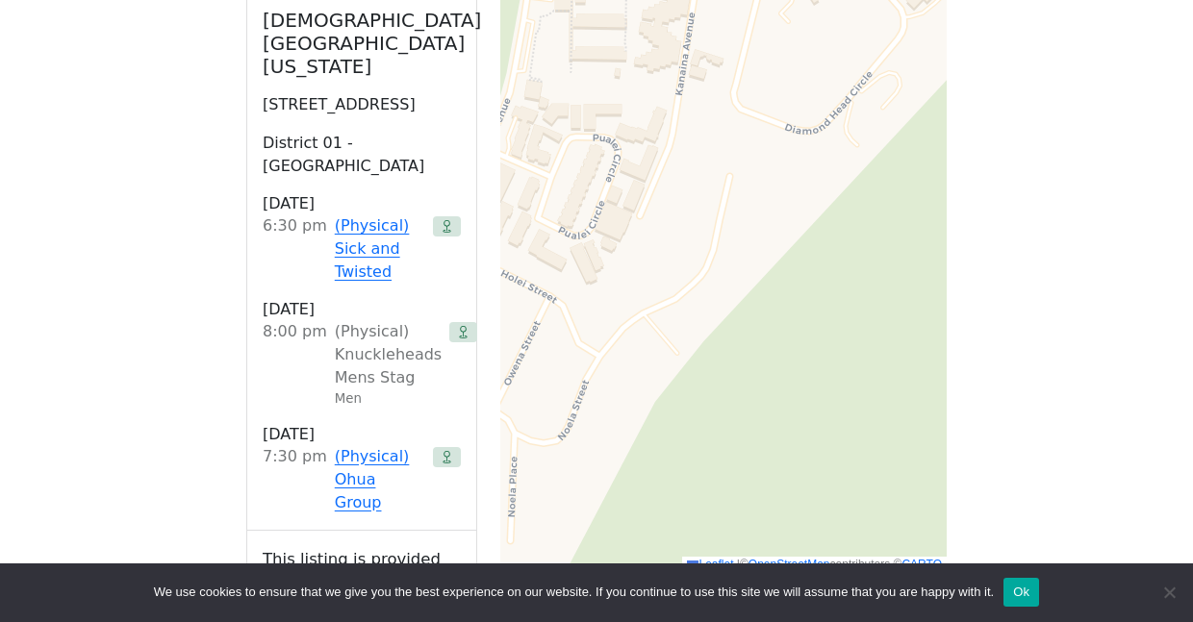
scroll to position [1391, 0]
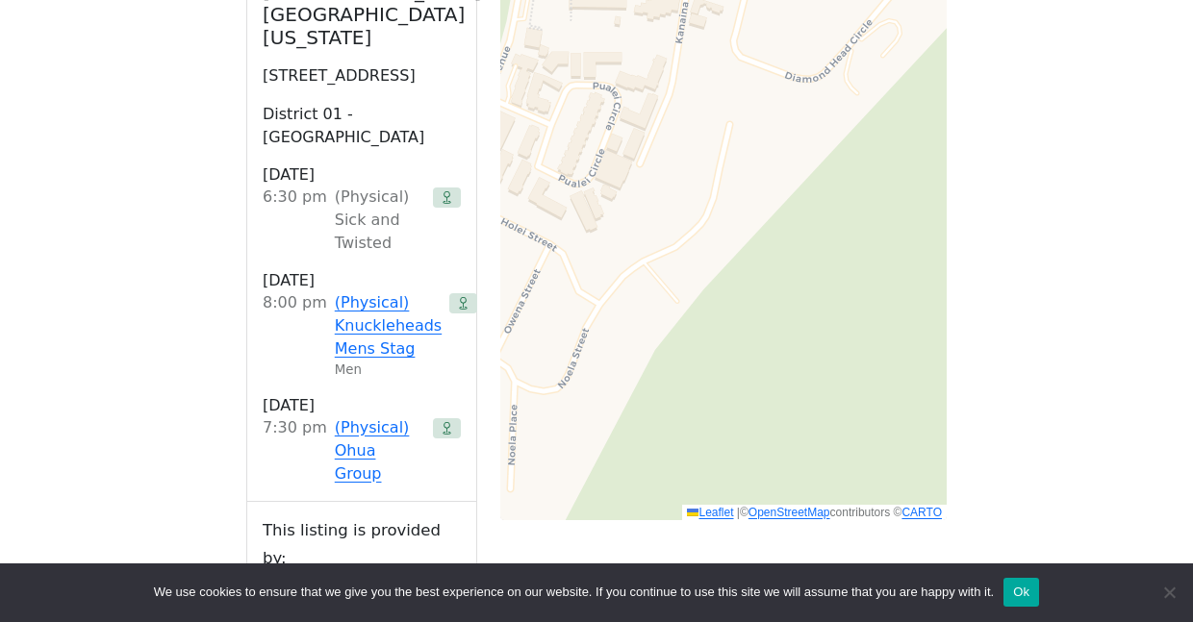
scroll to position [841, 0]
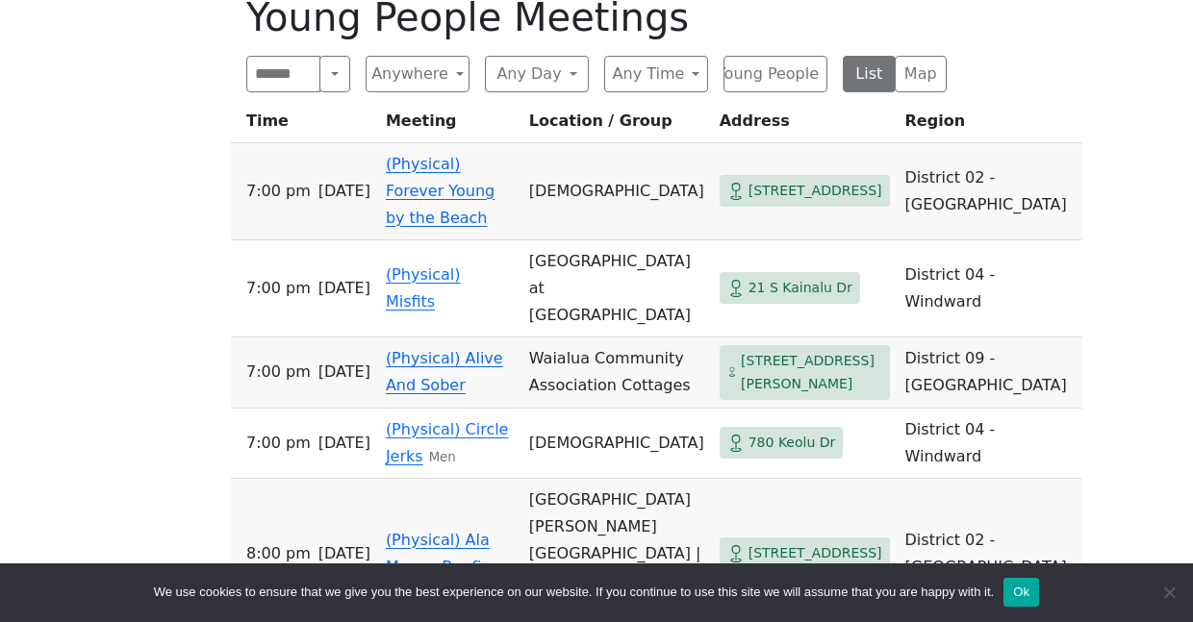
scroll to position [862, 0]
click at [786, 200] on span "3224 Kaunaoa St" at bounding box center [815, 190] width 134 height 24
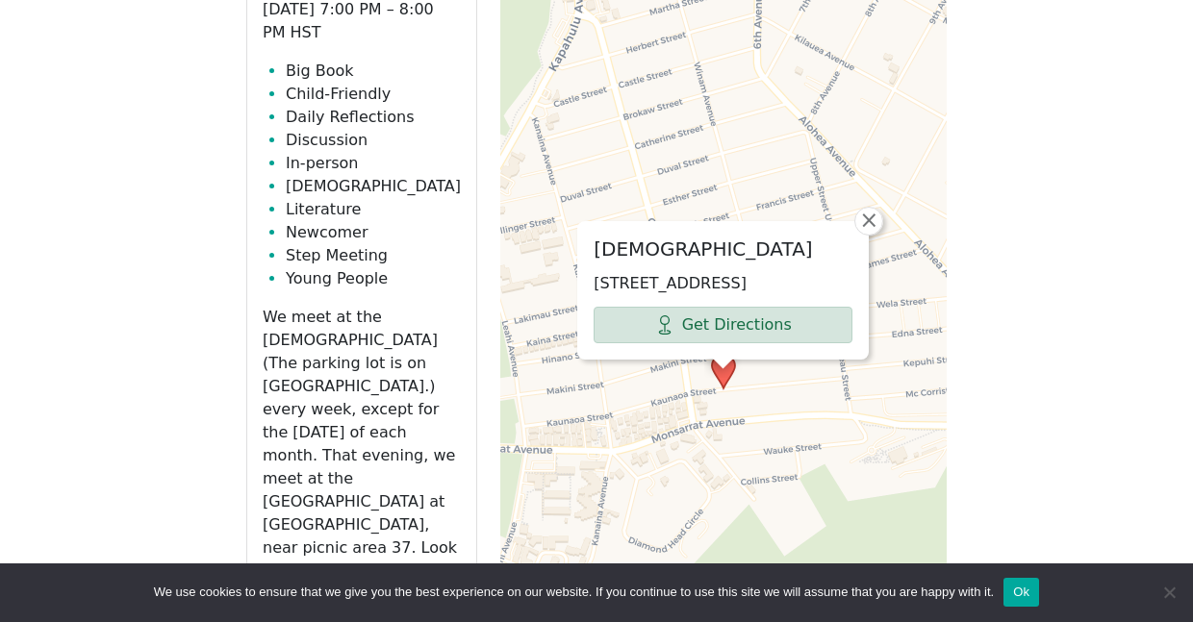
scroll to position [1109, 0]
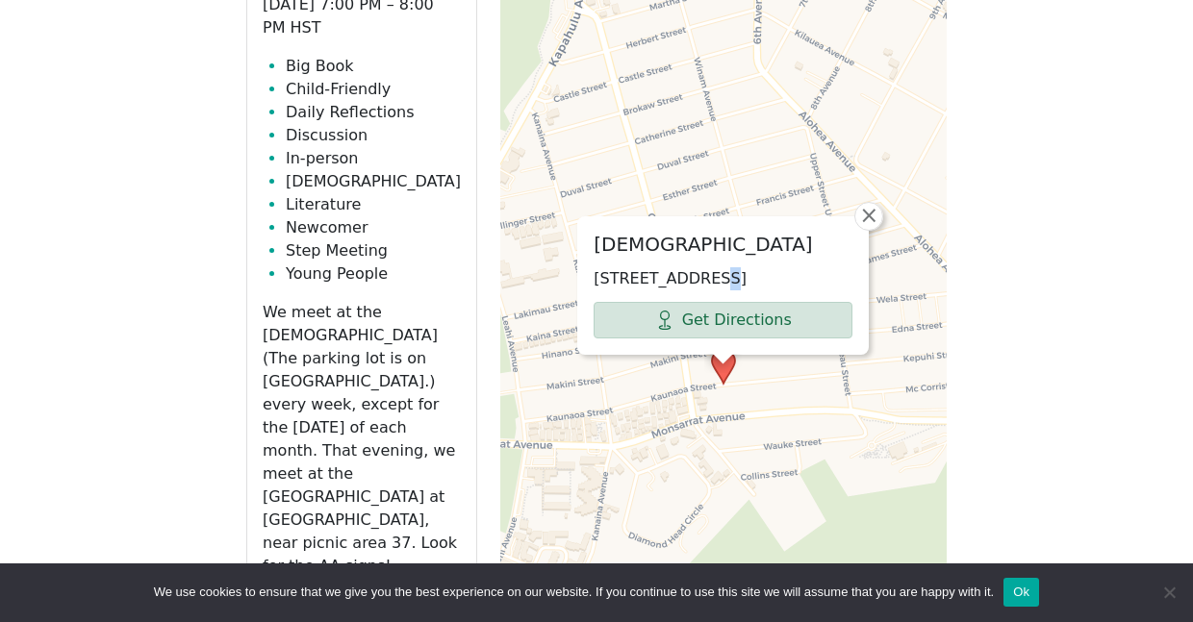
click at [710, 267] on p "3224 Kaunaoa St, Honolulu, HI 96815, USA" at bounding box center [723, 278] width 259 height 23
click at [719, 249] on div "Kapahulu Bible Church 3224 Kaunaoa St, Honolulu, HI 96815, USA Get Directions" at bounding box center [723, 285] width 290 height 137
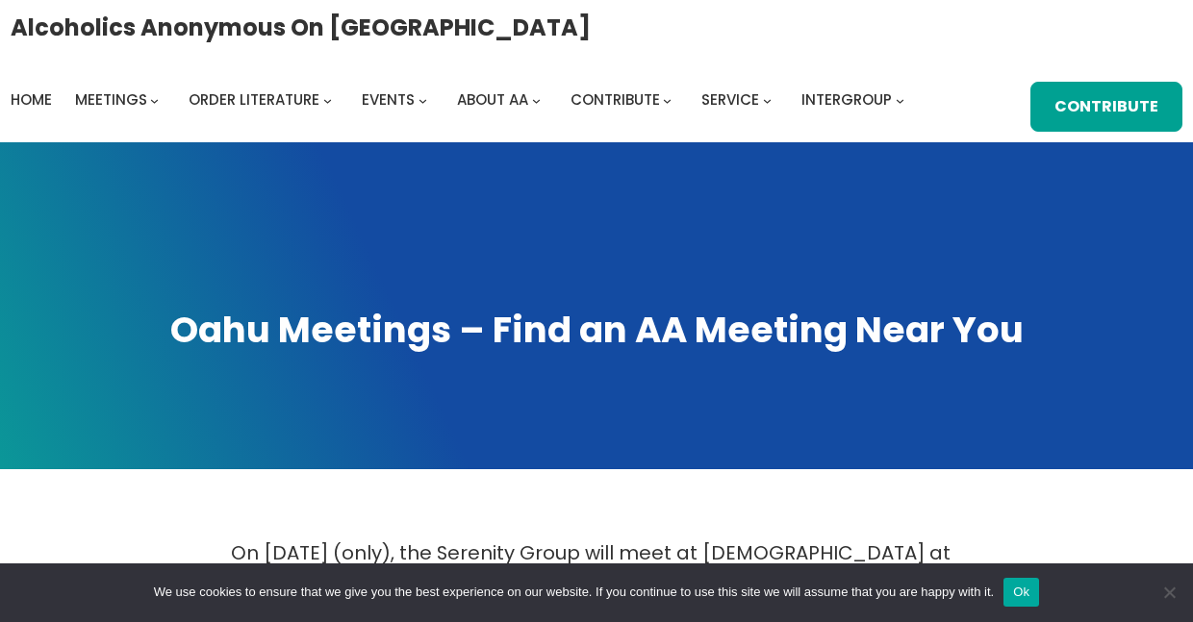
scroll to position [0, 0]
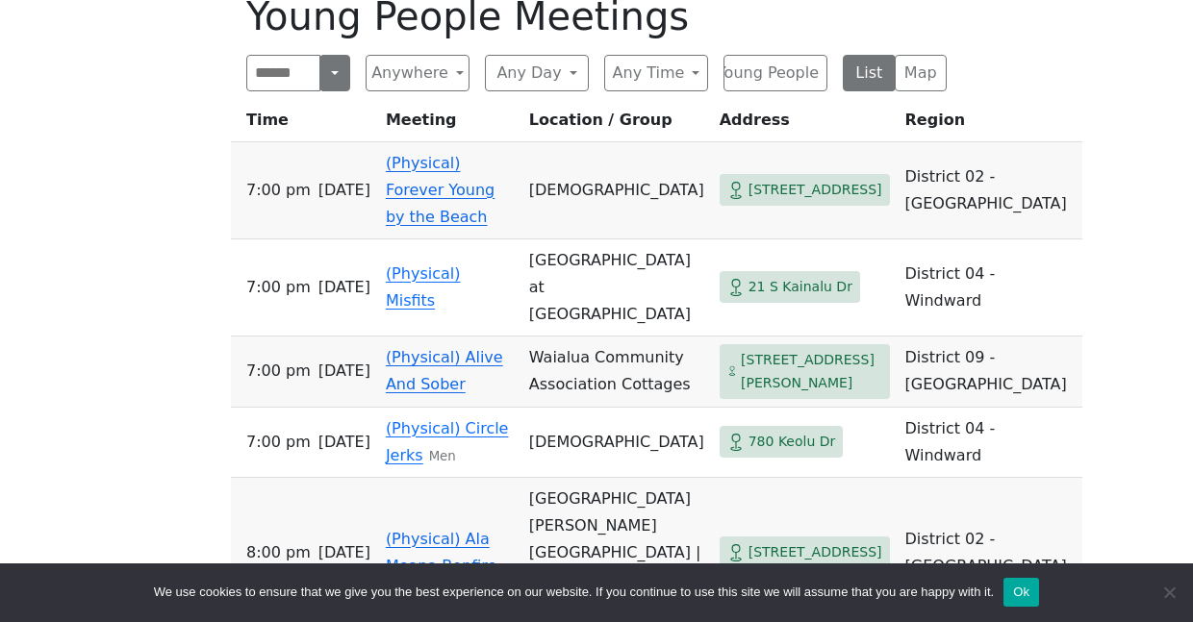
click at [333, 75] on button "Search" at bounding box center [334, 73] width 31 height 37
click at [778, 79] on button "Young People" at bounding box center [775, 73] width 104 height 37
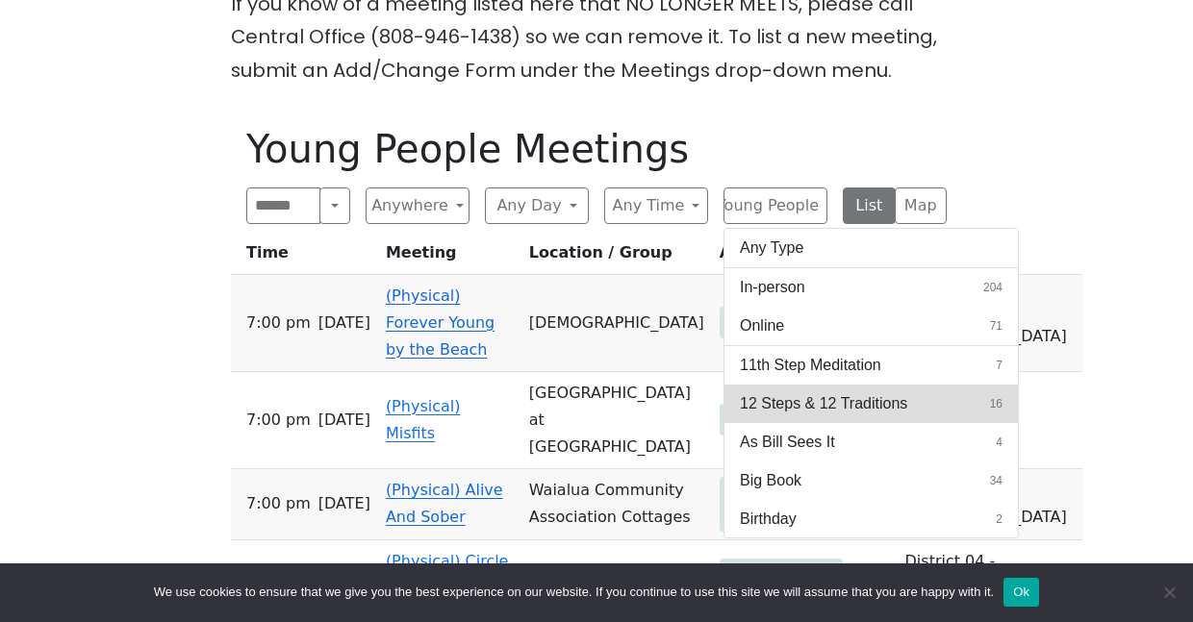
scroll to position [728, 0]
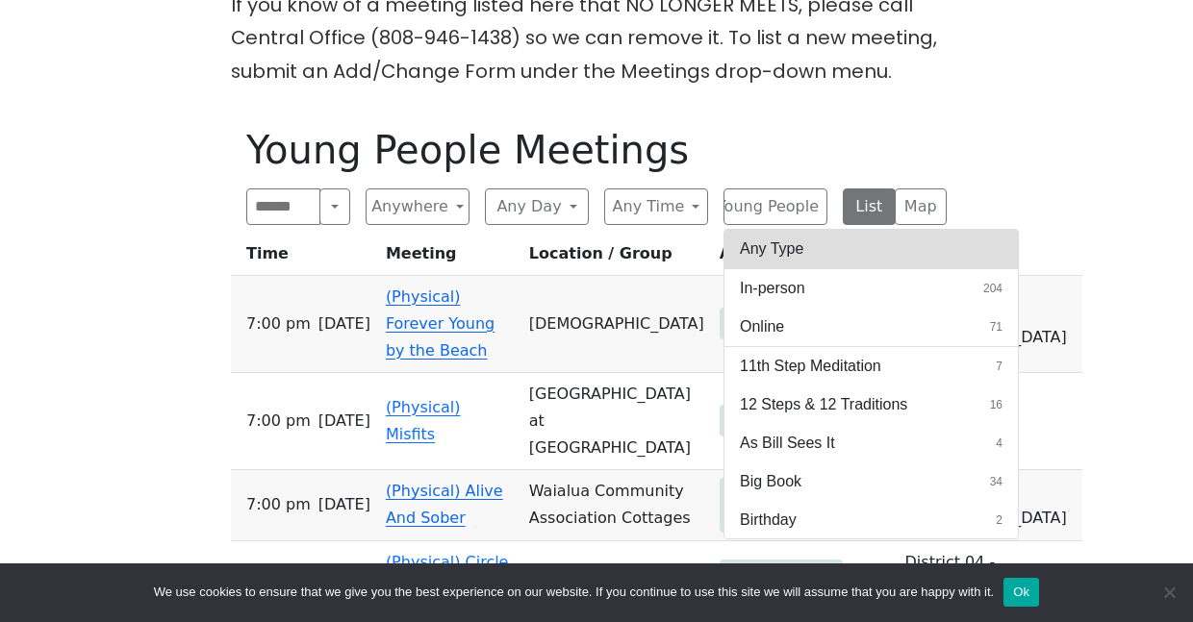
click at [790, 250] on button "Any Type" at bounding box center [870, 249] width 293 height 38
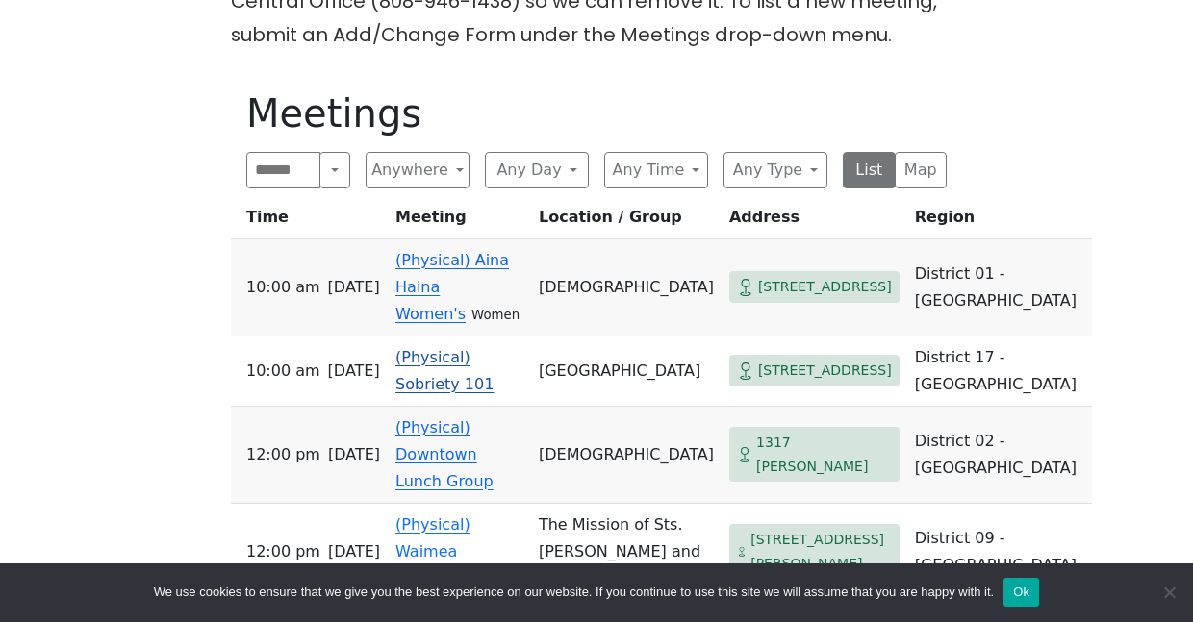
scroll to position [748, 0]
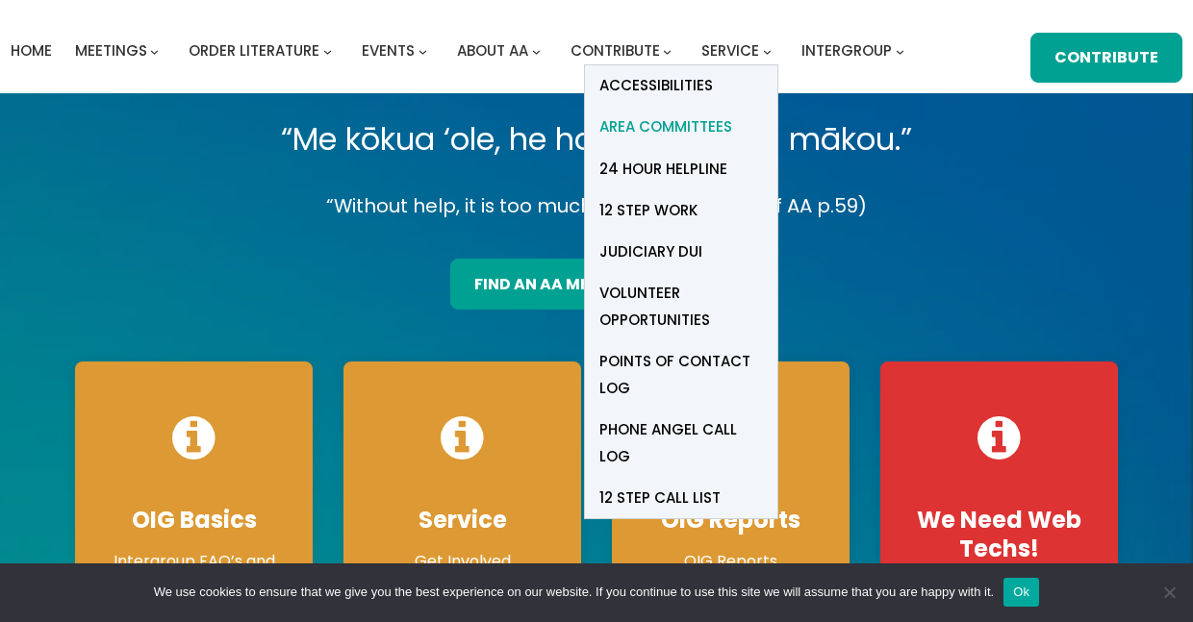
scroll to position [51, 0]
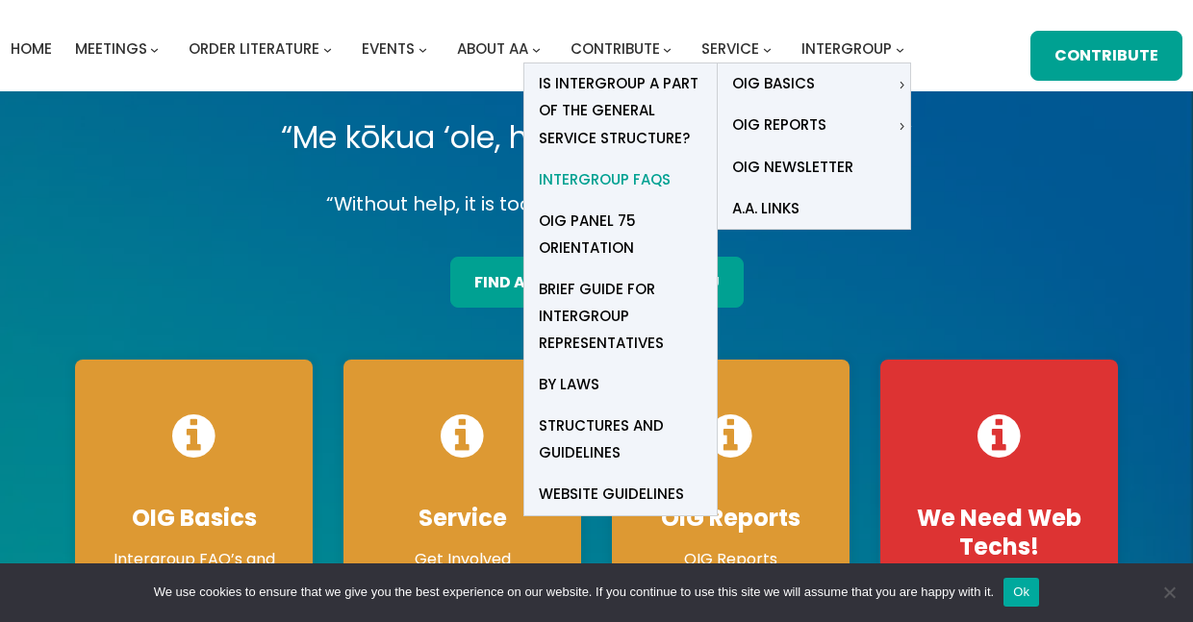
click at [599, 174] on span "Intergroup FAQs" at bounding box center [605, 179] width 132 height 27
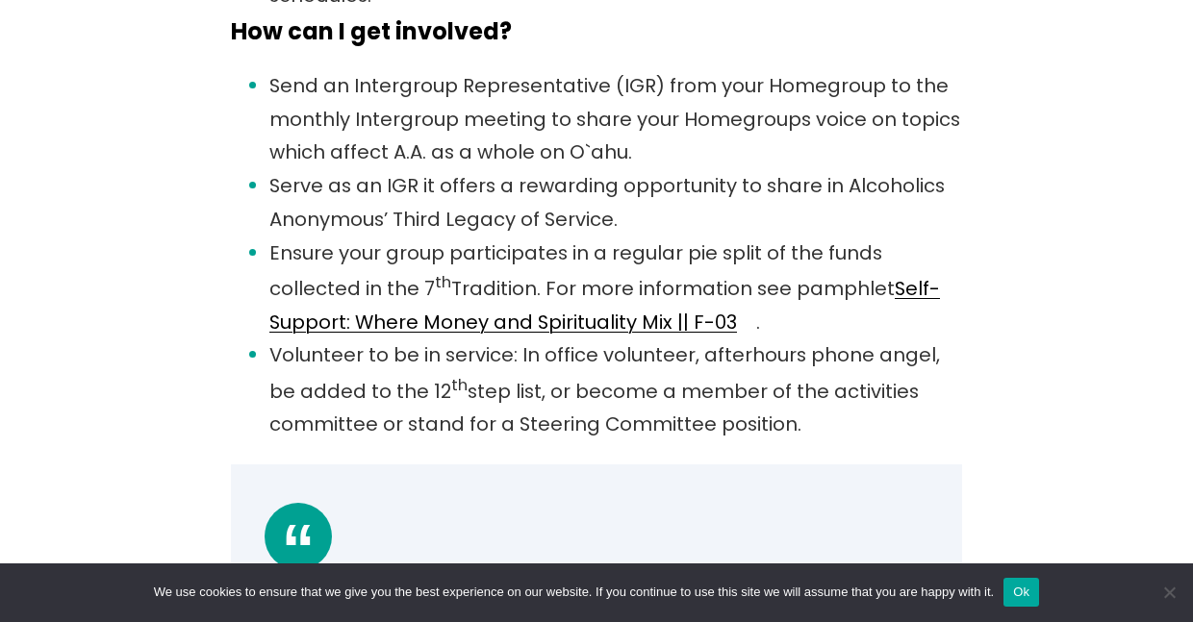
scroll to position [2164, 0]
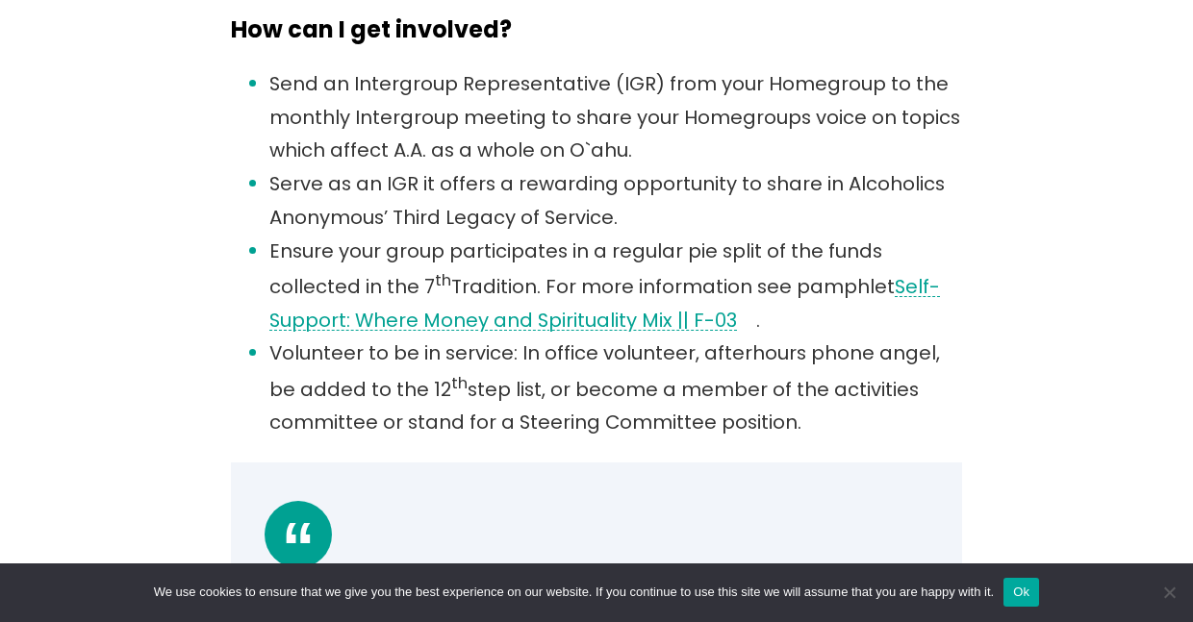
click at [556, 324] on link "Self-Support: Where Money and Spirituality Mix || F-03" at bounding box center [604, 303] width 671 height 61
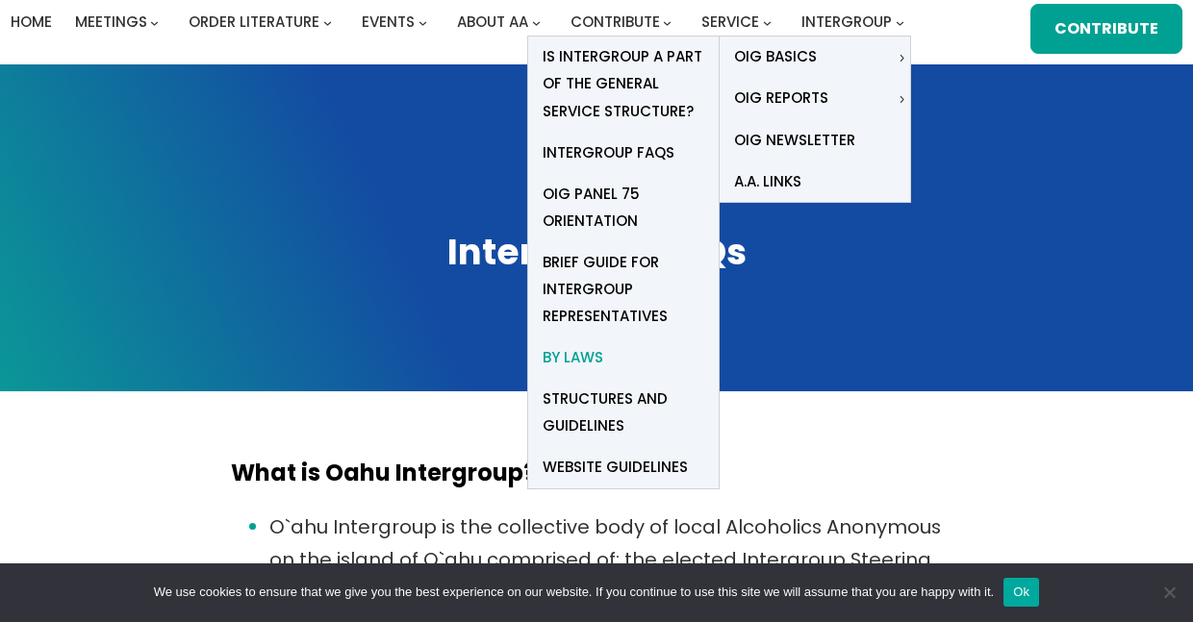
scroll to position [82, 0]
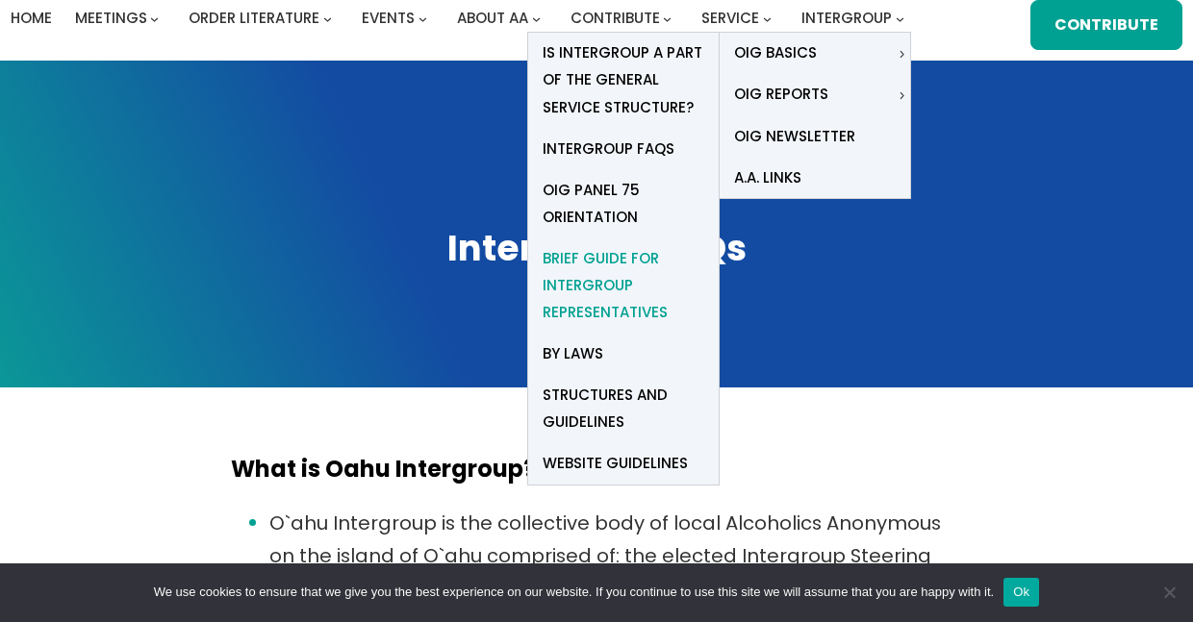
click at [593, 289] on span "Brief Guide for Intergroup Representatives" at bounding box center [624, 285] width 162 height 81
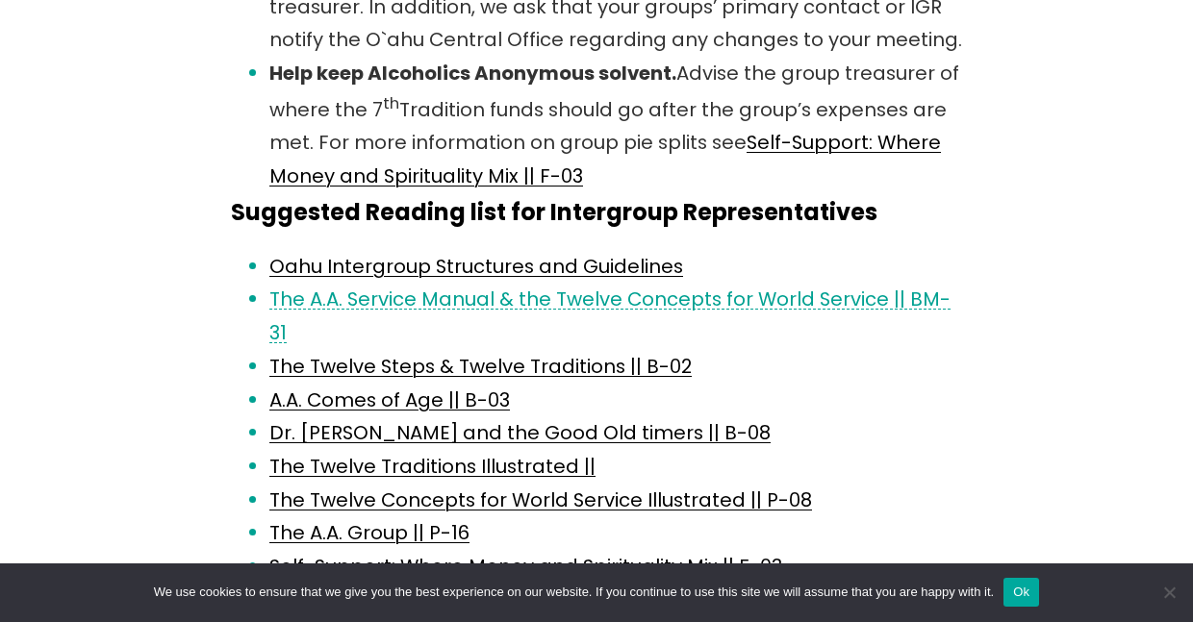
scroll to position [2080, 0]
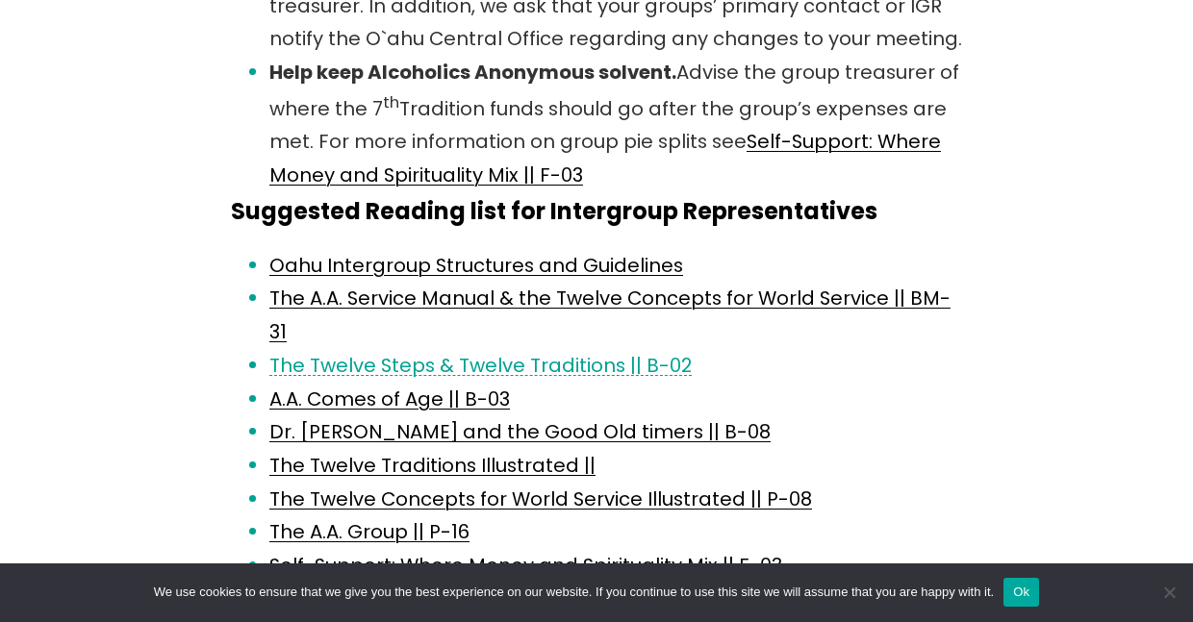
click at [527, 352] on link "The Twelve Steps & Twelve Traditions || B-02" at bounding box center [480, 365] width 422 height 27
